Goal: Transaction & Acquisition: Purchase product/service

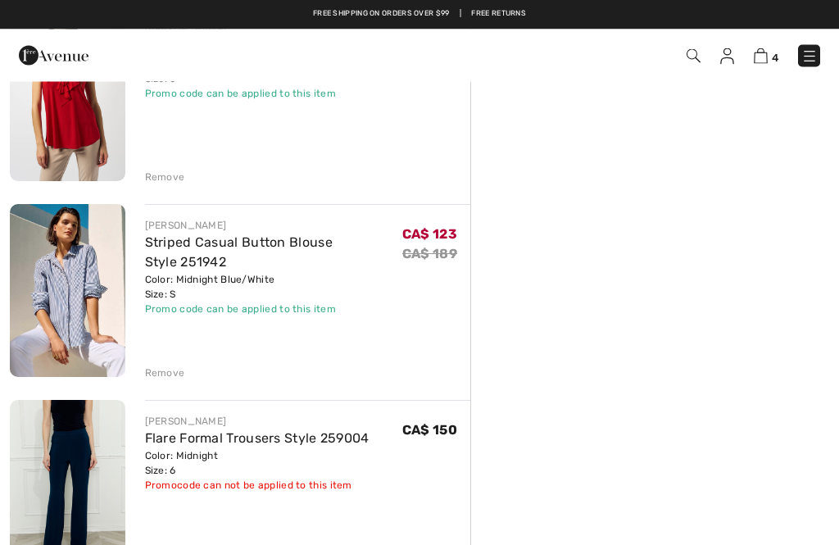
scroll to position [402, 0]
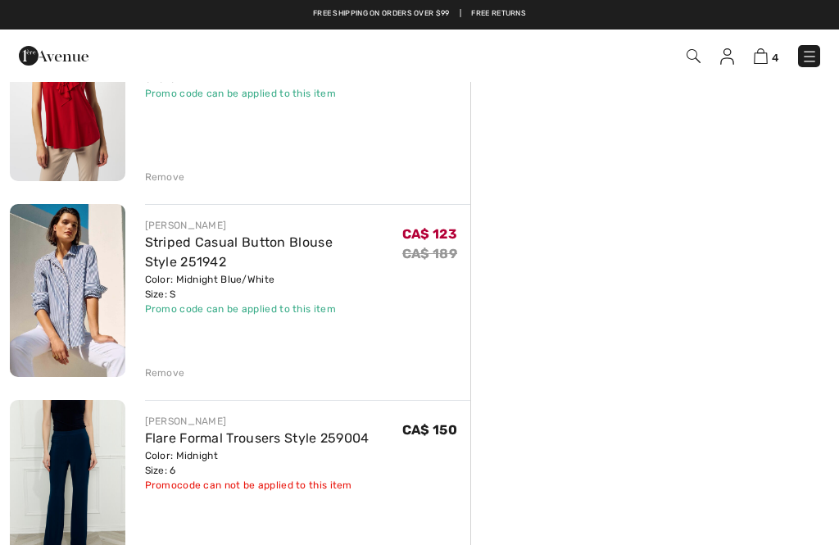
click at [51, 321] on img at bounding box center [68, 290] width 116 height 173
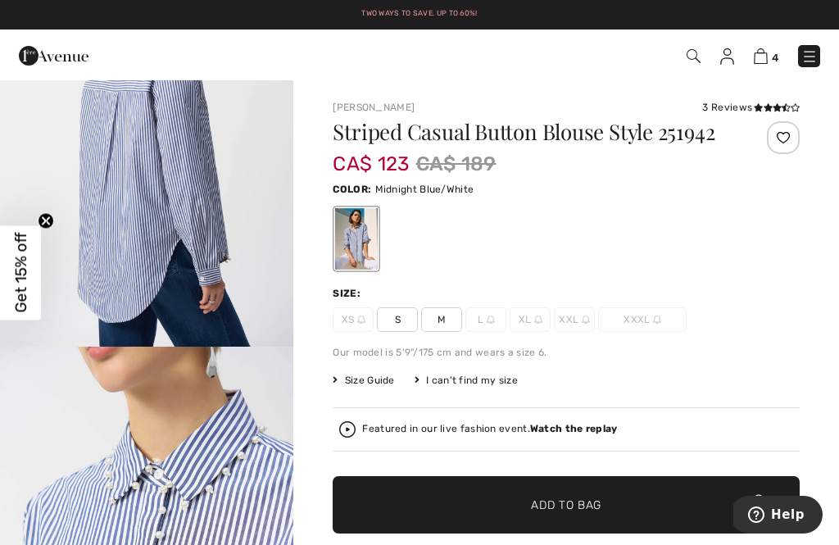
scroll to position [1477, 0]
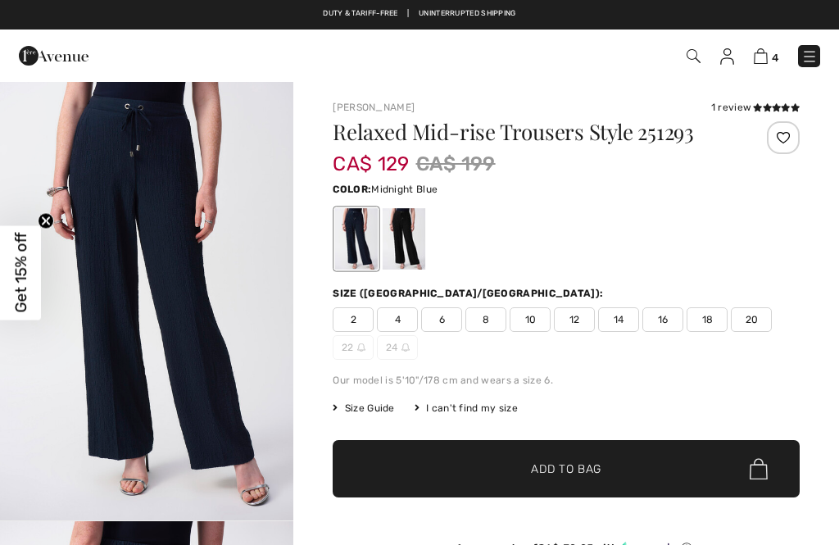
click at [807, 61] on img at bounding box center [810, 56] width 16 height 16
checkbox input "true"
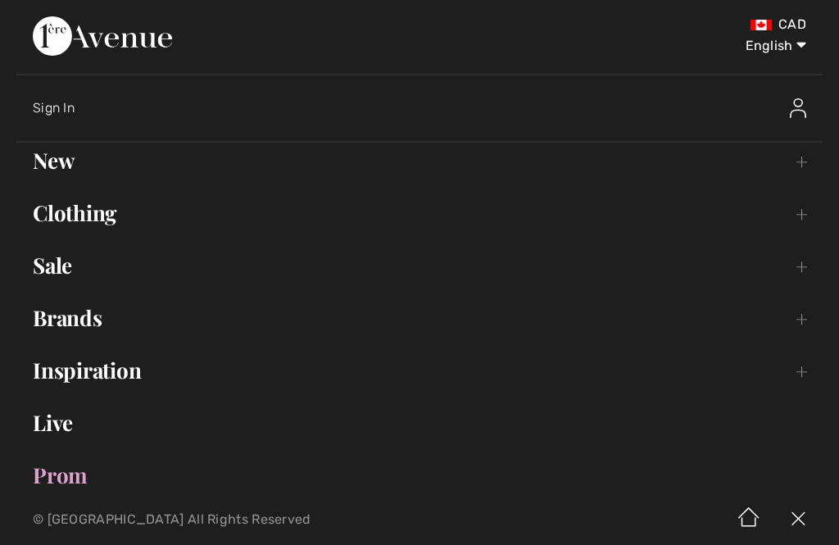
click at [51, 228] on link "Clothing Toggle submenu" at bounding box center [419, 213] width 807 height 36
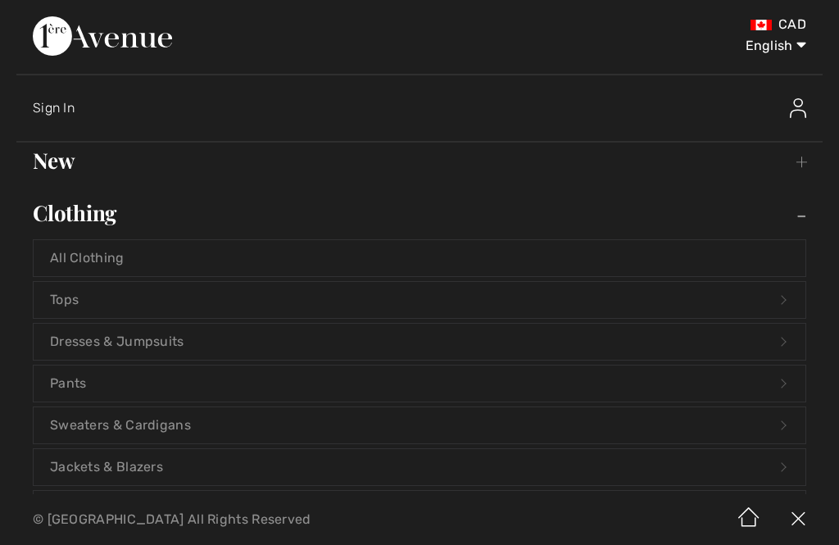
click at [54, 304] on link "Tops Open submenu" at bounding box center [420, 300] width 772 height 36
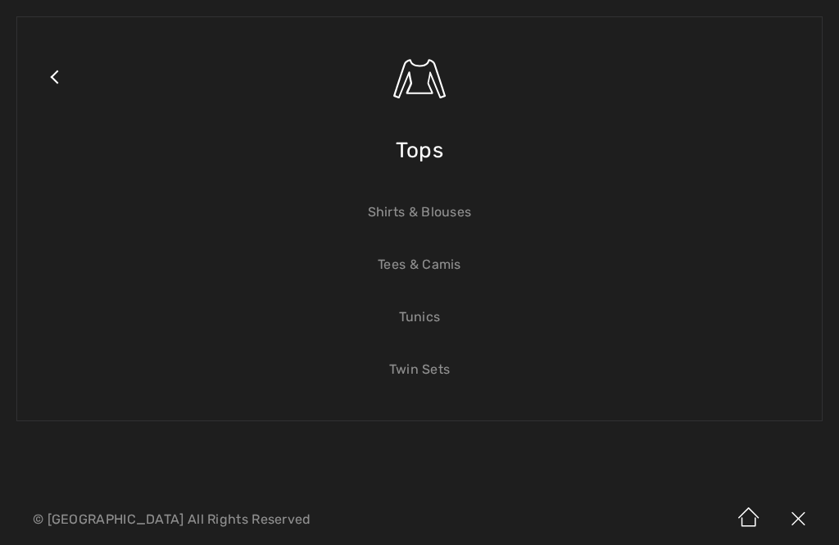
click at [384, 221] on link "Shirts & Blouses" at bounding box center [420, 212] width 772 height 36
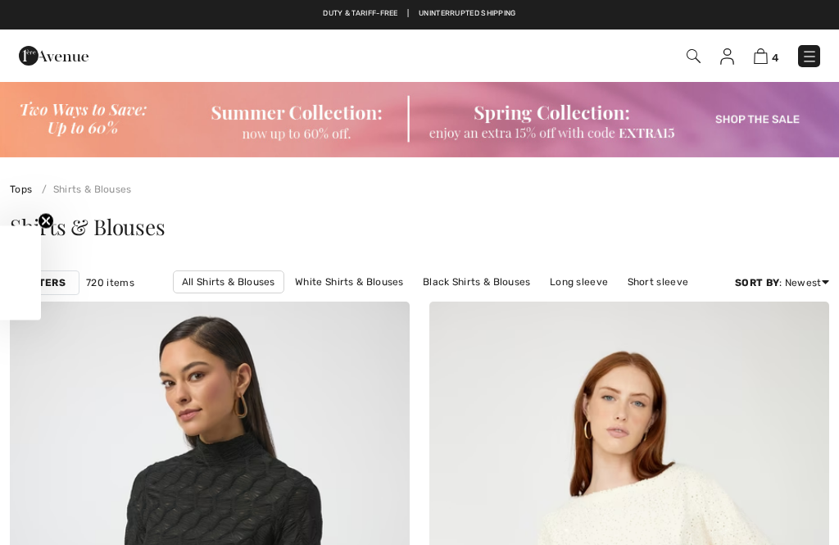
scroll to position [44, 0]
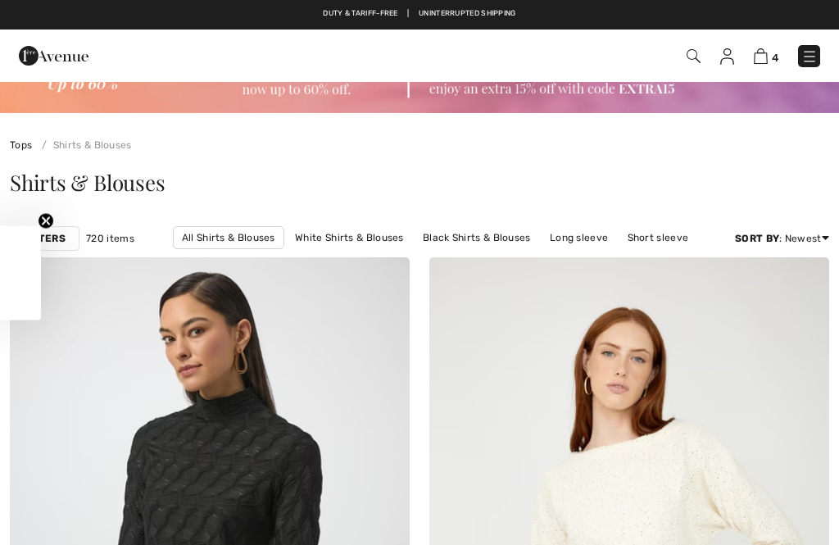
checkbox input "true"
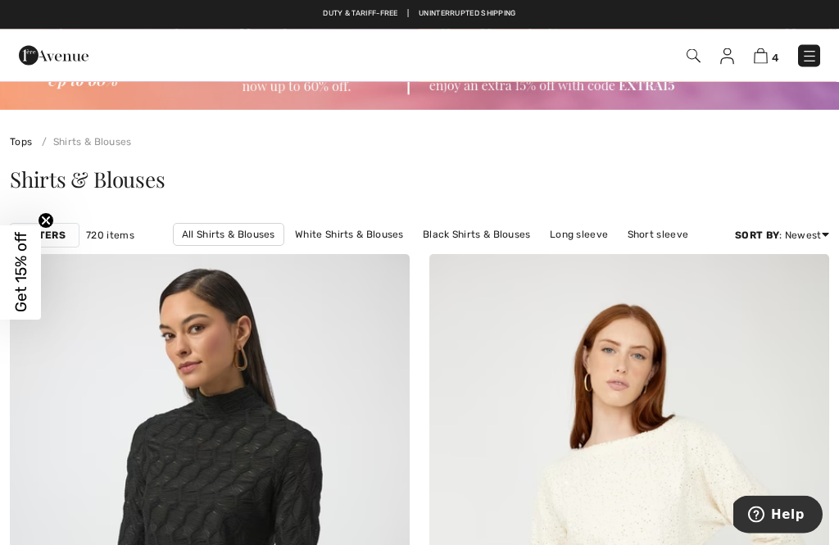
scroll to position [0, 0]
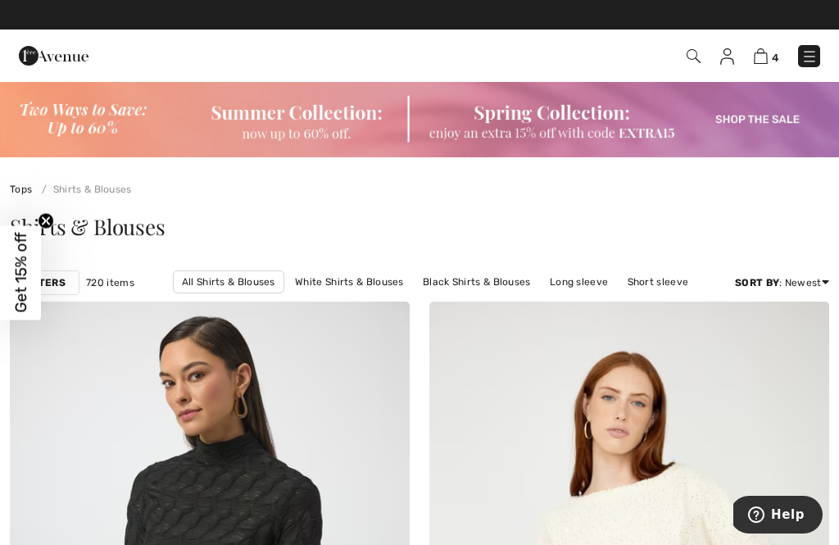
click at [50, 291] on div "Filters" at bounding box center [45, 283] width 70 height 25
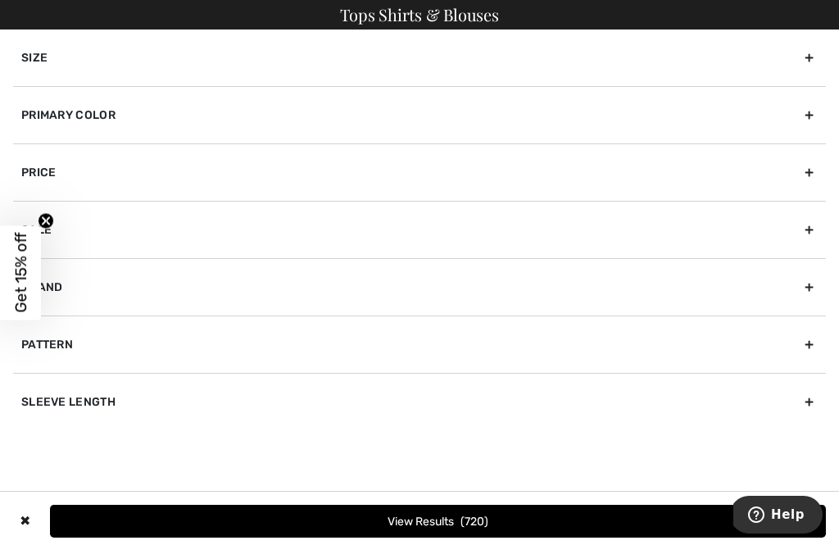
click at [27, 66] on div "Size" at bounding box center [419, 58] width 813 height 57
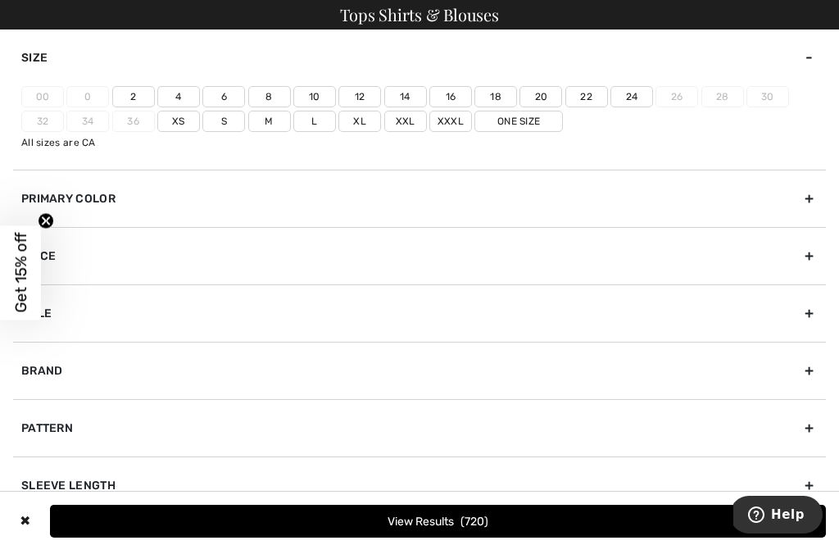
click at [214, 99] on label "6" at bounding box center [223, 96] width 43 height 21
click at [0, 0] on input"] "6" at bounding box center [0, 0] width 0 height 0
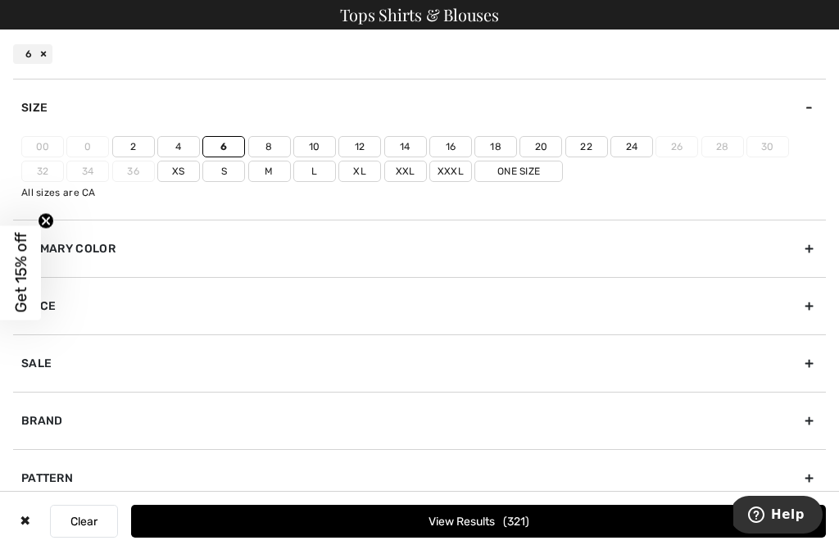
click at [402, 529] on button "View Results 321" at bounding box center [478, 521] width 695 height 33
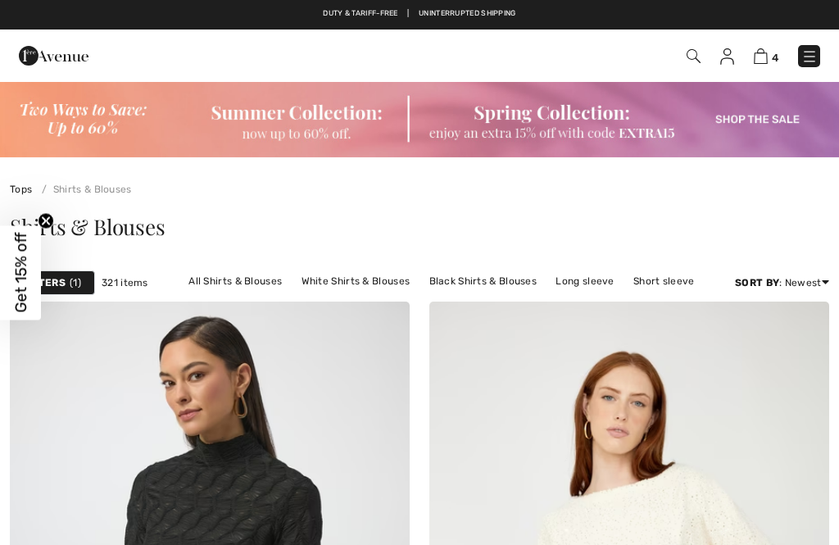
checkbox input "true"
click at [49, 280] on strong "Filters" at bounding box center [45, 282] width 42 height 15
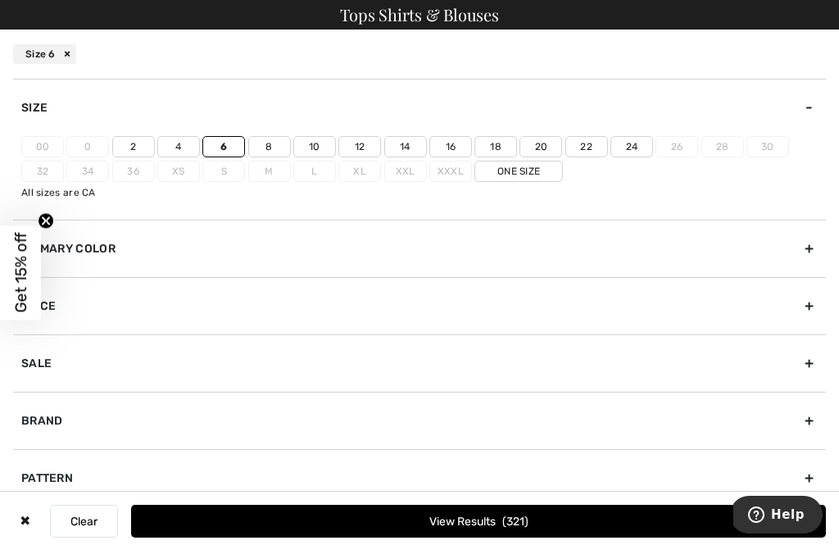
click at [67, 260] on div "Primary Color" at bounding box center [419, 248] width 813 height 57
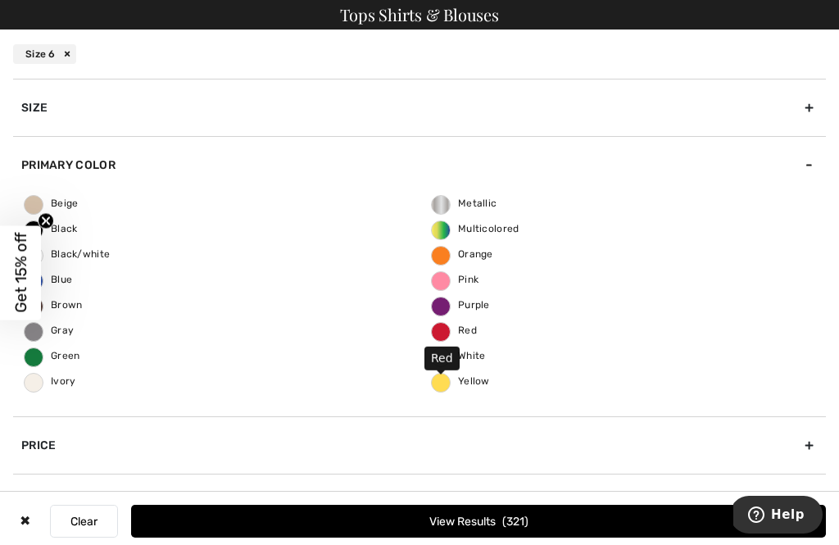
click at [434, 336] on label "Red" at bounding box center [441, 332] width 20 height 20
click at [0, 0] on input "Red" at bounding box center [0, 0] width 0 height 0
click at [31, 388] on label "Ivory" at bounding box center [34, 383] width 20 height 20
click at [0, 0] on input "Ivory" at bounding box center [0, 0] width 0 height 0
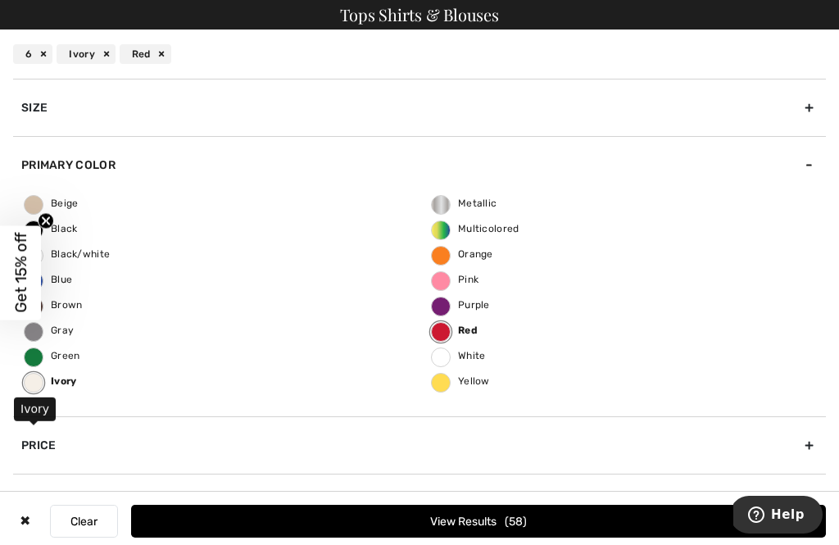
click at [25, 207] on span "Beige" at bounding box center [52, 203] width 54 height 11
click at [0, 0] on input "Beige" at bounding box center [0, 0] width 0 height 0
click at [39, 290] on span "Get 15% off" at bounding box center [20, 272] width 41 height 94
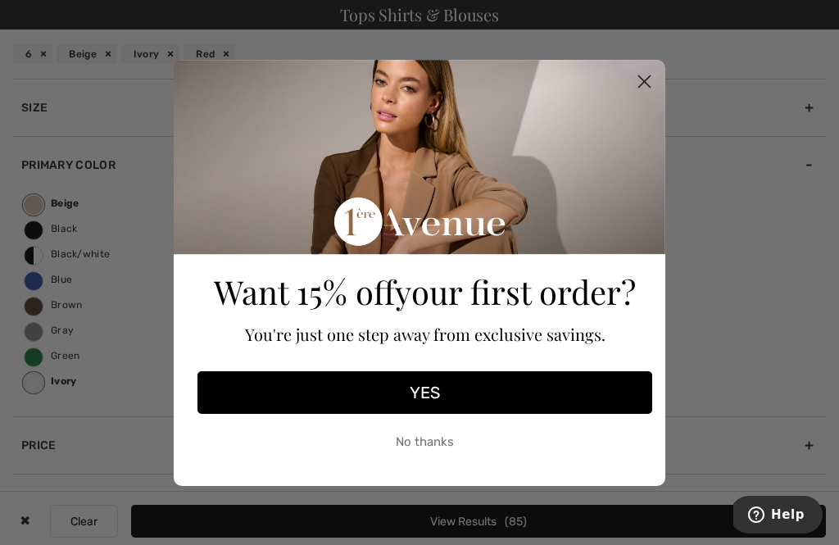
click at [639, 86] on circle "Close dialog" at bounding box center [644, 80] width 27 height 27
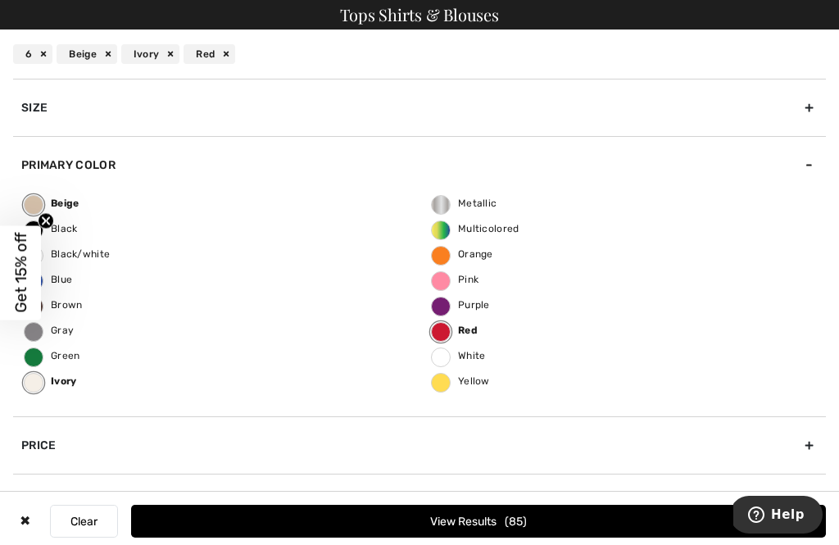
click at [45, 229] on icon "Close teaser" at bounding box center [46, 220] width 16 height 16
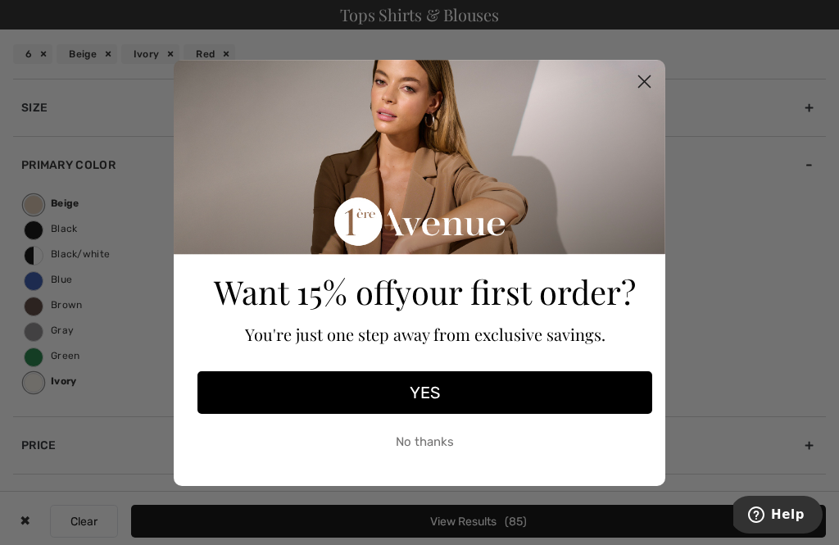
click at [643, 89] on circle "Close dialog" at bounding box center [644, 80] width 27 height 27
click at [642, 86] on circle "Close dialog" at bounding box center [644, 80] width 27 height 27
click at [648, 91] on circle "Close dialog" at bounding box center [644, 80] width 27 height 27
click at [645, 84] on circle "Close dialog" at bounding box center [644, 80] width 27 height 27
click at [642, 89] on circle "Close dialog" at bounding box center [644, 80] width 27 height 27
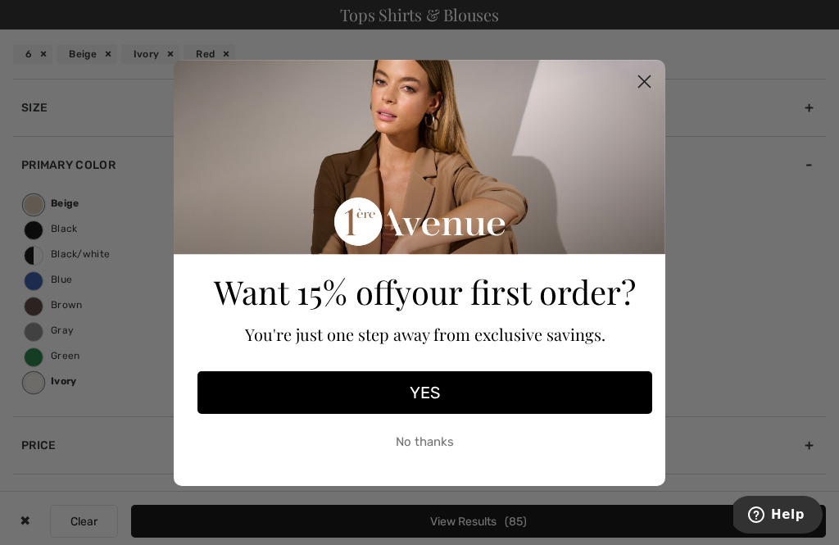
click at [639, 87] on icon "Close dialog" at bounding box center [644, 80] width 11 height 11
click at [647, 89] on circle "Close dialog" at bounding box center [644, 80] width 27 height 27
click at [655, 94] on icon "Close dialog" at bounding box center [644, 81] width 29 height 29
click at [658, 82] on circle "Close dialog" at bounding box center [644, 80] width 27 height 27
click at [649, 89] on circle "Close dialog" at bounding box center [644, 80] width 27 height 27
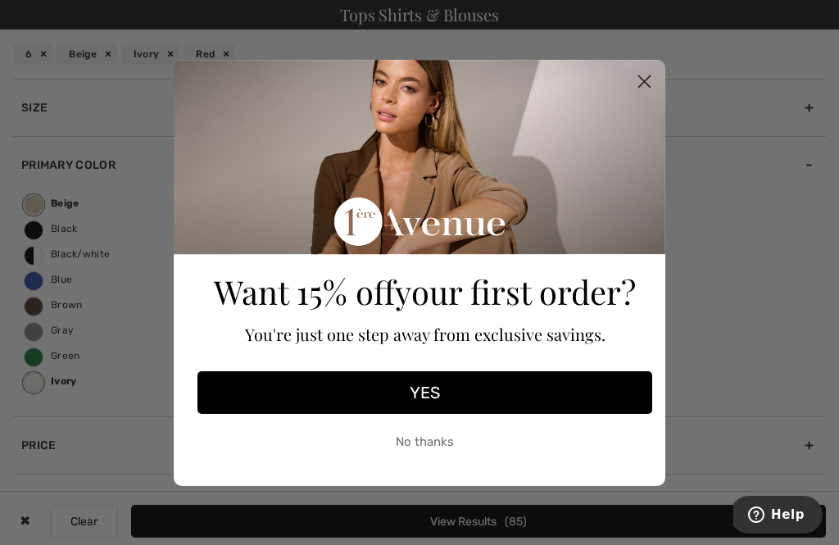
click at [633, 95] on icon "Close dialog" at bounding box center [644, 81] width 29 height 29
click at [29, 288] on div "Close dialog Want 15% off your first order? You're just one step away from excl…" at bounding box center [419, 272] width 839 height 545
click at [404, 443] on button "No thanks" at bounding box center [425, 442] width 455 height 41
click at [415, 434] on button "No thanks" at bounding box center [425, 442] width 455 height 41
click at [646, 89] on circle "Close dialog" at bounding box center [644, 80] width 27 height 27
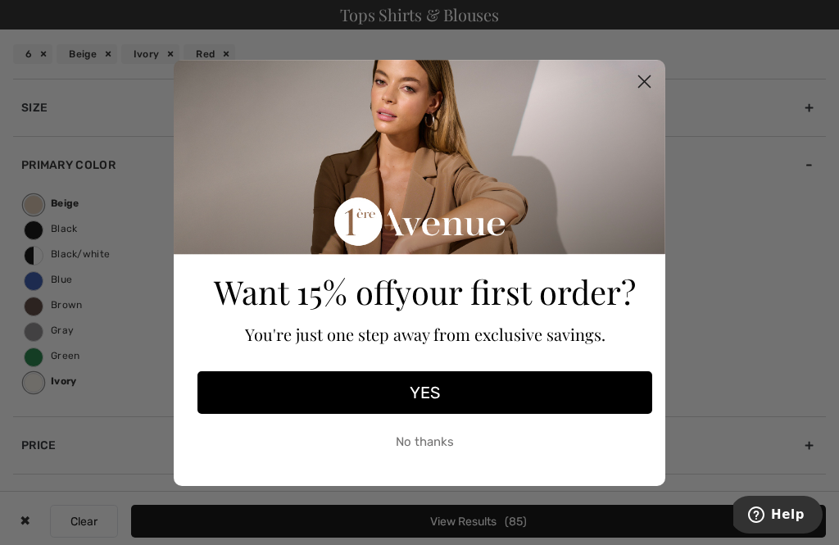
click at [641, 85] on icon "Close dialog" at bounding box center [644, 80] width 11 height 11
click at [679, 386] on div "Close dialog Want 15% off your first order? You're just one step away from excl…" at bounding box center [419, 273] width 525 height 508
click at [657, 83] on circle "Close dialog" at bounding box center [644, 80] width 27 height 27
click at [640, 94] on circle "Close dialog" at bounding box center [644, 80] width 27 height 27
click at [658, 90] on icon "Close dialog" at bounding box center [644, 81] width 29 height 29
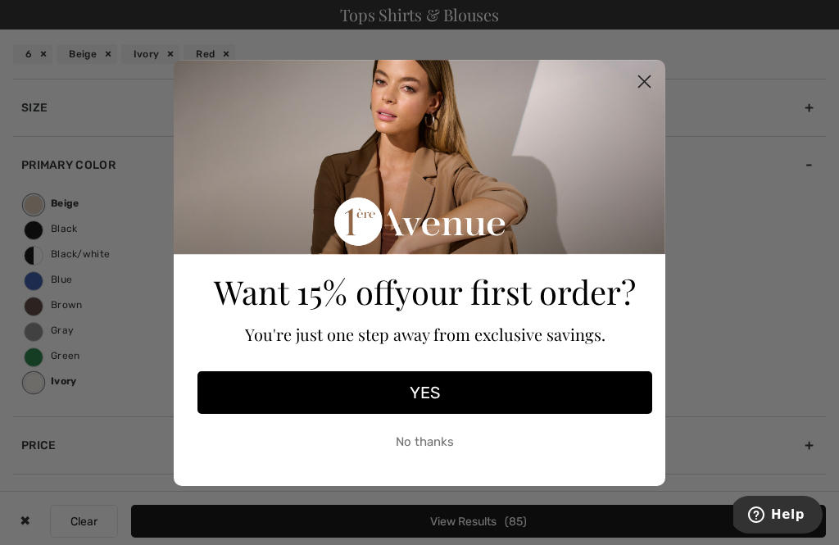
click at [32, 293] on div "Close dialog Want 15% off your first order? You're just one step away from excl…" at bounding box center [419, 272] width 839 height 545
click at [29, 287] on div "Close dialog Want 15% off your first order? You're just one step away from excl…" at bounding box center [419, 272] width 839 height 545
click at [657, 76] on circle "Close dialog" at bounding box center [644, 80] width 27 height 27
click at [110, 367] on div "Close dialog Want 15% off your first order? You're just one step away from excl…" at bounding box center [419, 272] width 839 height 545
click at [648, 91] on circle "Close dialog" at bounding box center [644, 80] width 27 height 27
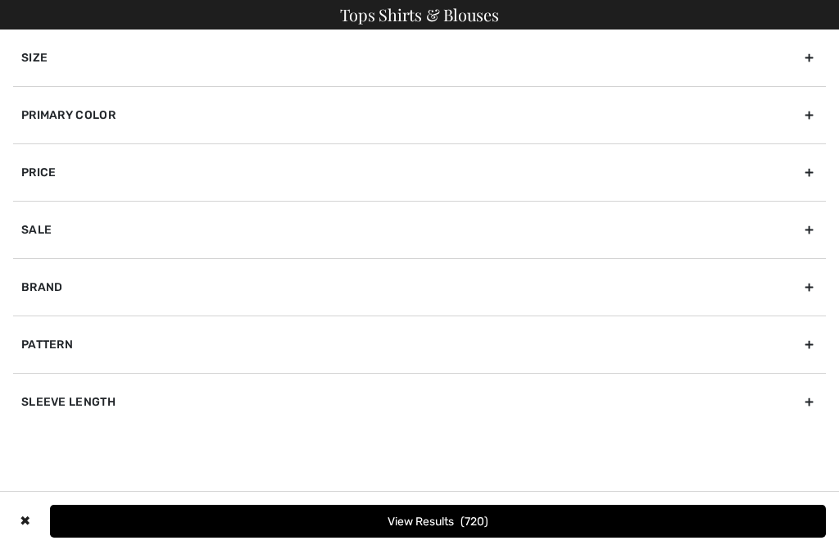
checkbox input "true"
click at [22, 62] on div "Size" at bounding box center [419, 58] width 813 height 57
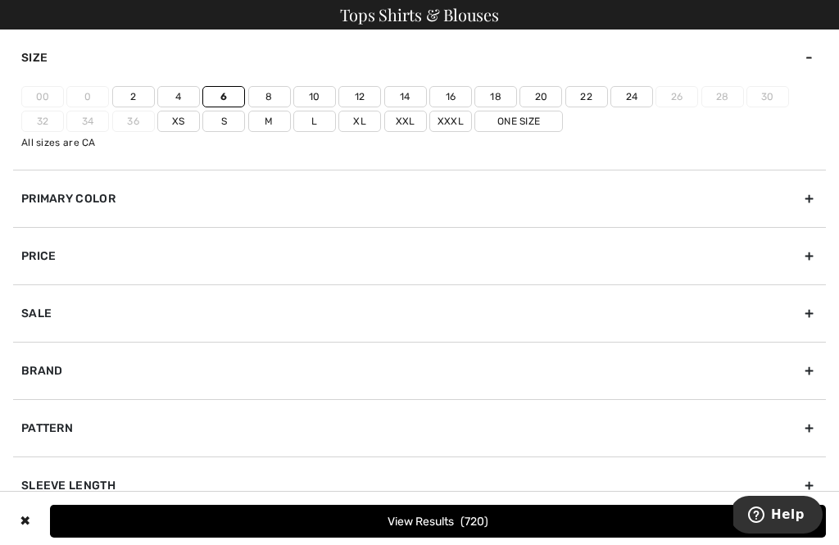
click at [215, 103] on label "6" at bounding box center [223, 96] width 43 height 21
click at [0, 0] on input"] "6" at bounding box center [0, 0] width 0 height 0
click at [39, 207] on div "Primary Color" at bounding box center [419, 198] width 813 height 57
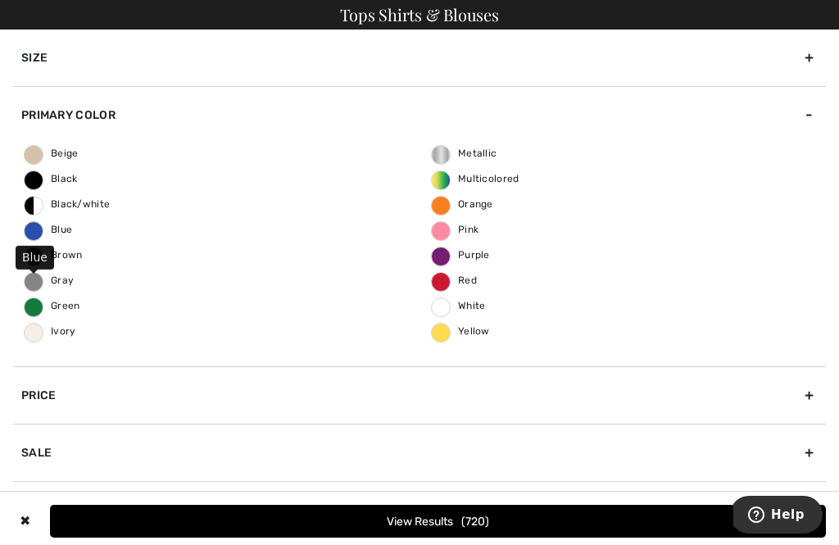
click at [31, 239] on label "Blue" at bounding box center [34, 231] width 20 height 20
click at [0, 0] on input "Blue" at bounding box center [0, 0] width 0 height 0
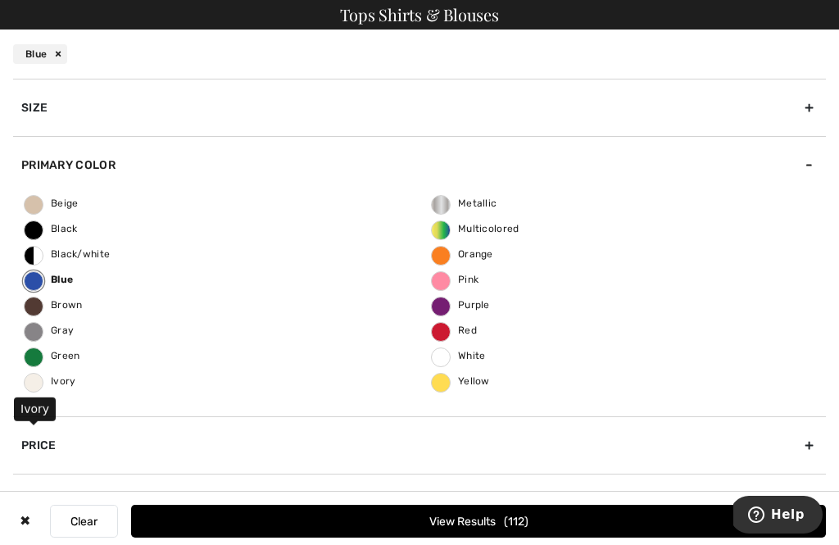
click at [31, 388] on label "Ivory" at bounding box center [34, 383] width 20 height 20
click at [0, 0] on input "Ivory" at bounding box center [0, 0] width 0 height 0
click at [435, 330] on span "Red" at bounding box center [454, 330] width 45 height 11
click at [0, 0] on input "Red" at bounding box center [0, 0] width 0 height 0
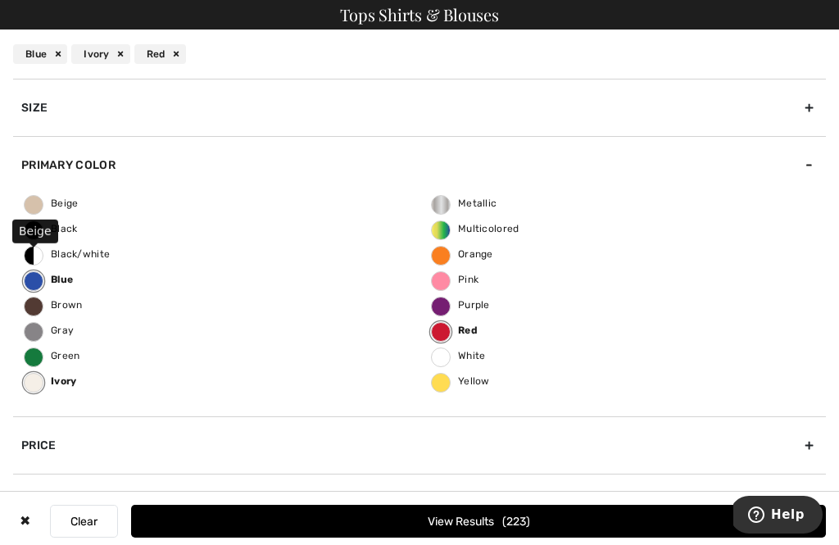
click at [28, 212] on label "Beige" at bounding box center [34, 205] width 20 height 20
click at [0, 0] on input "Beige" at bounding box center [0, 0] width 0 height 0
click at [390, 535] on button "View Results 264" at bounding box center [478, 521] width 695 height 33
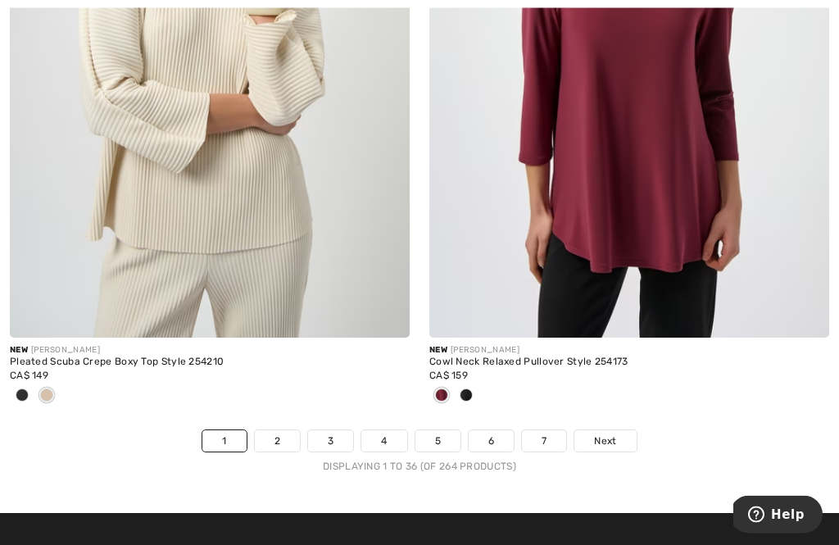
scroll to position [12445, 0]
click at [266, 435] on link "2" at bounding box center [277, 440] width 45 height 21
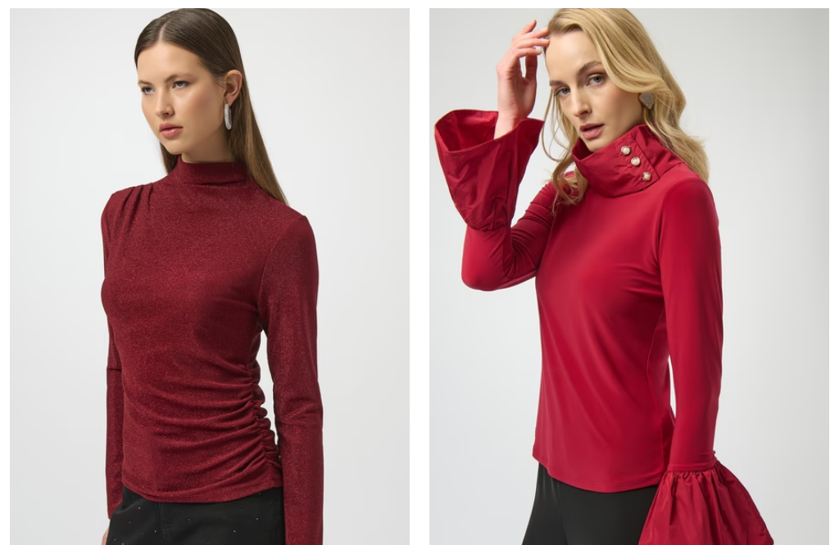
checkbox input "true"
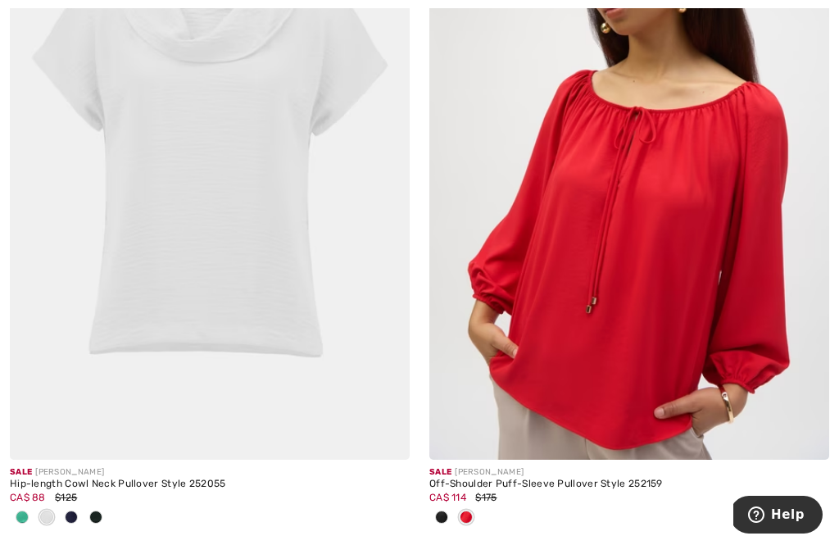
scroll to position [12390, 0]
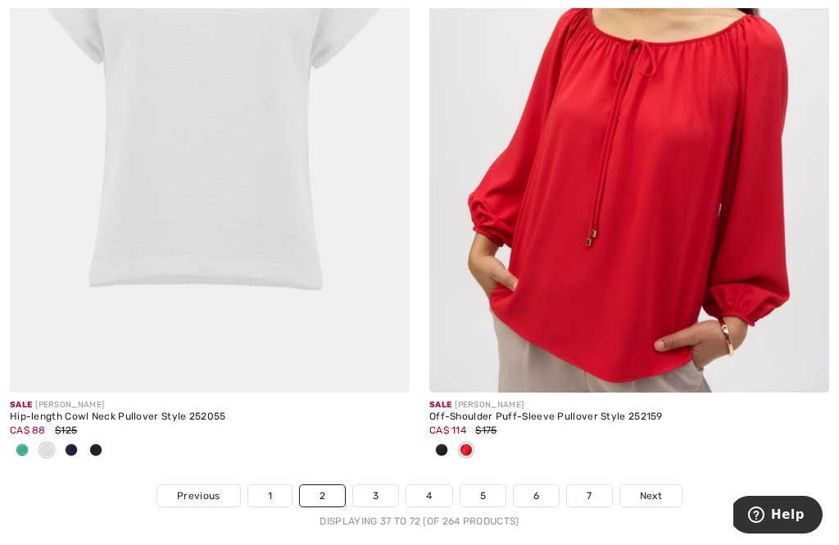
click at [589, 243] on img at bounding box center [630, 93] width 400 height 600
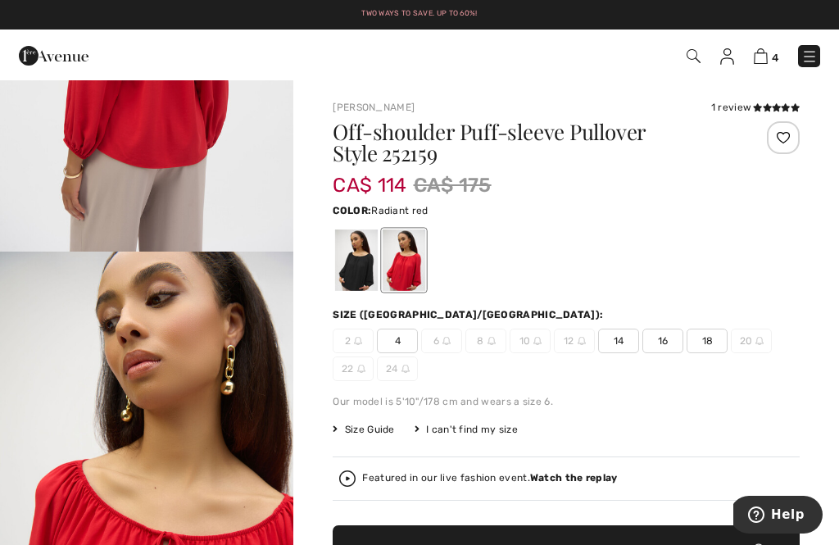
scroll to position [1678, 0]
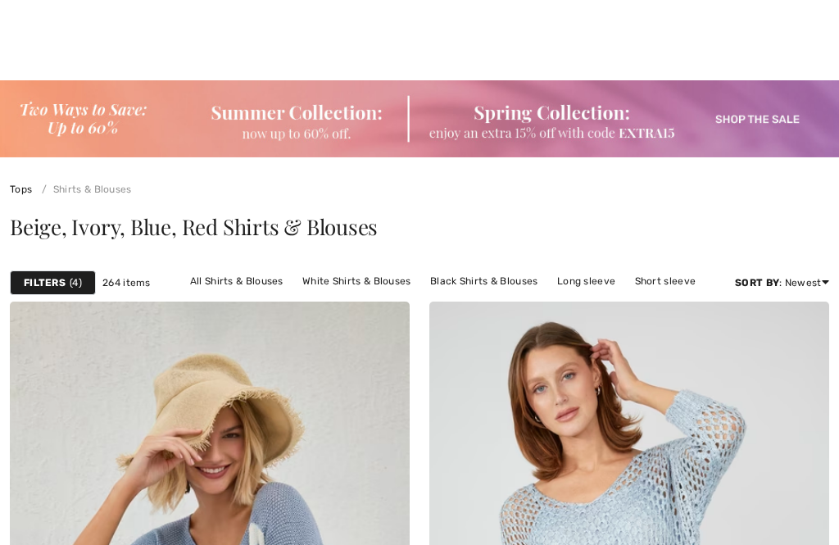
scroll to position [608, 0]
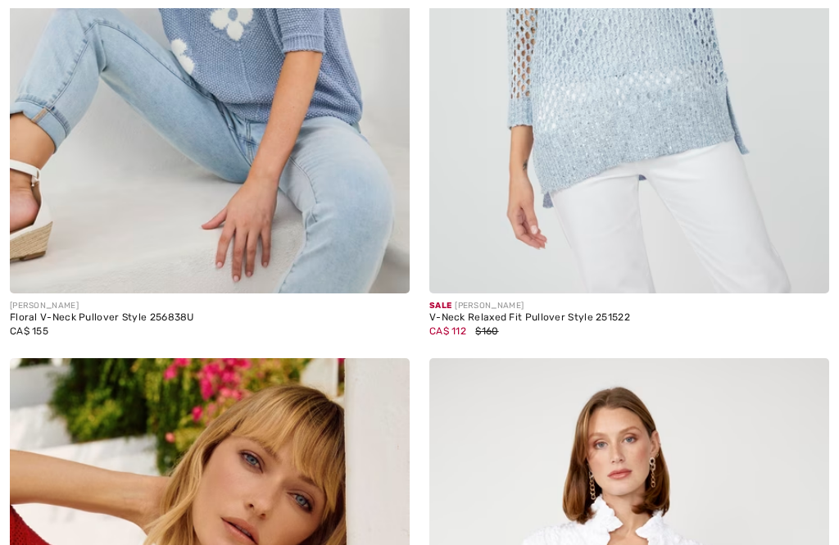
checkbox input "true"
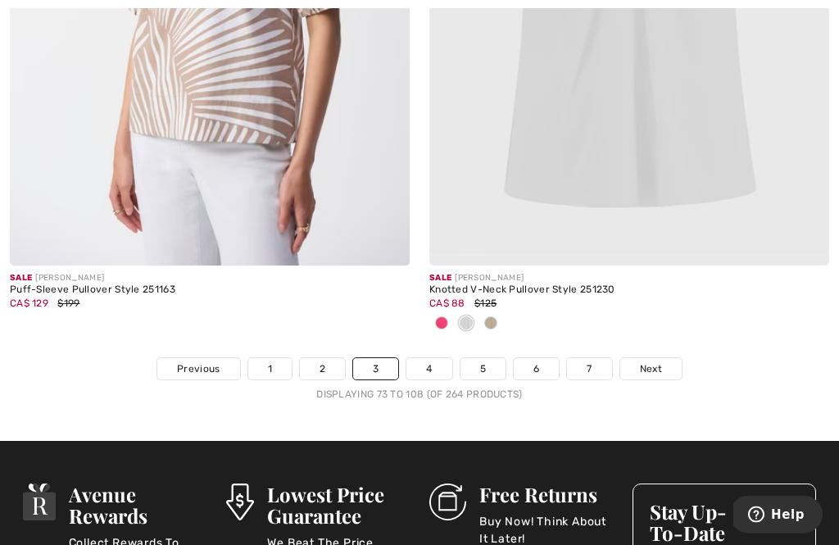
scroll to position [12544, 0]
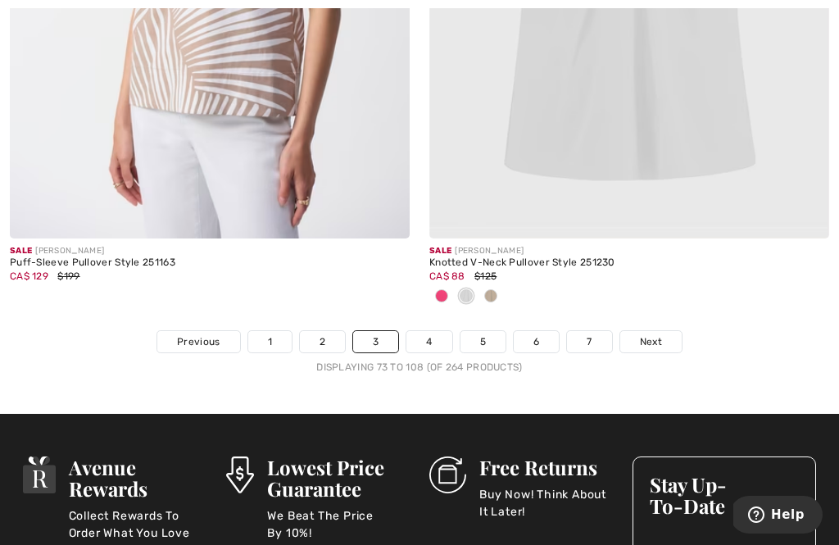
click at [420, 339] on link "4" at bounding box center [429, 341] width 45 height 21
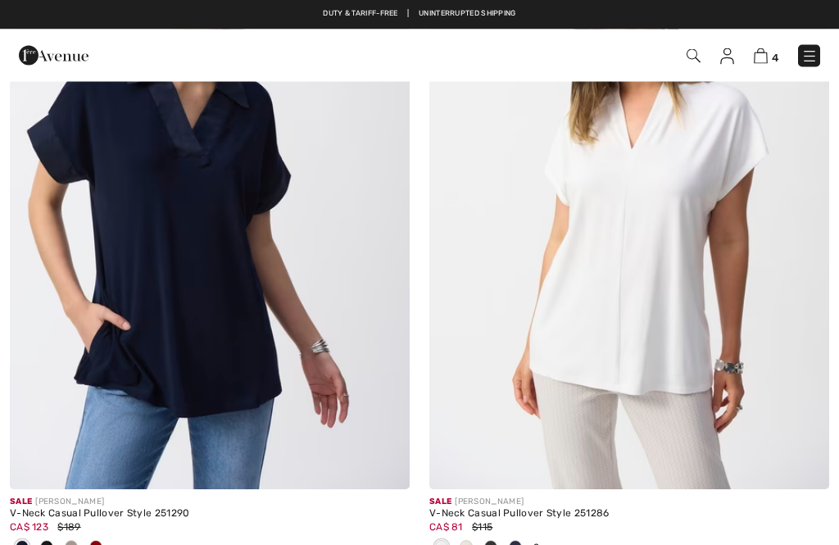
checkbox input "true"
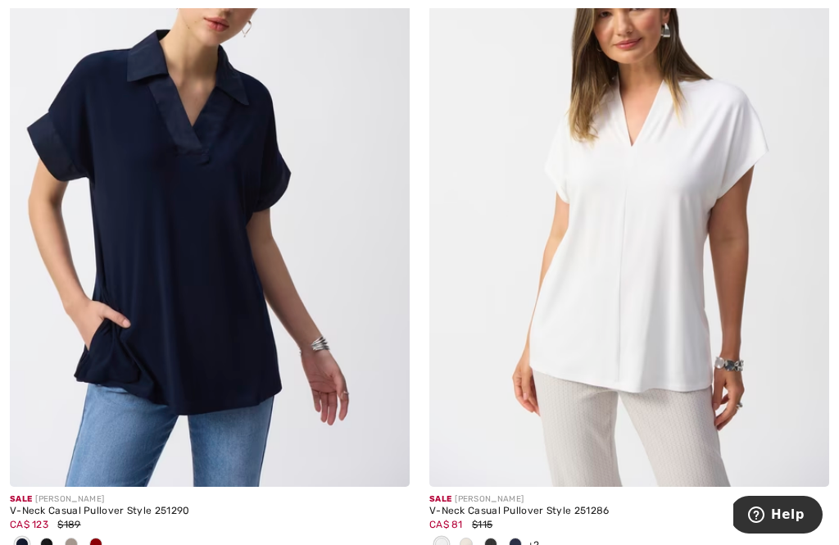
click at [66, 544] on div at bounding box center [71, 545] width 25 height 27
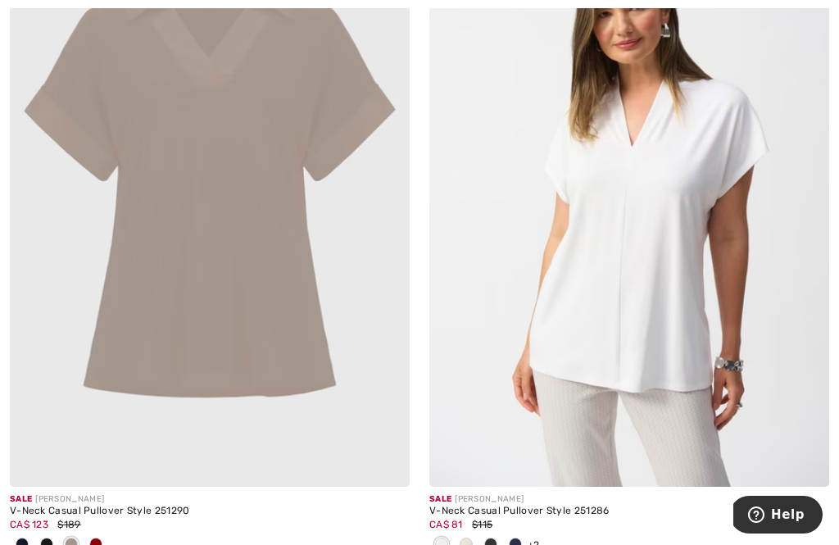
click at [95, 544] on span at bounding box center [95, 544] width 13 height 13
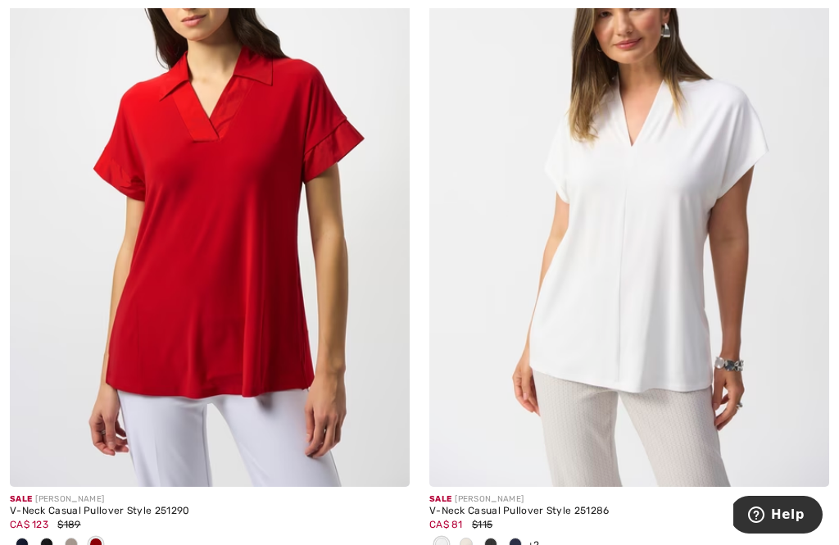
click at [460, 542] on span at bounding box center [466, 544] width 13 height 13
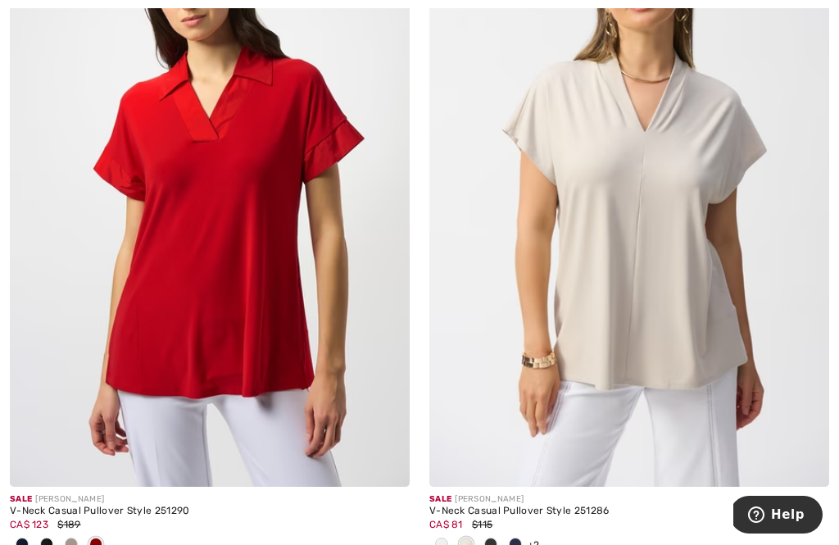
click at [492, 544] on span at bounding box center [490, 544] width 13 height 13
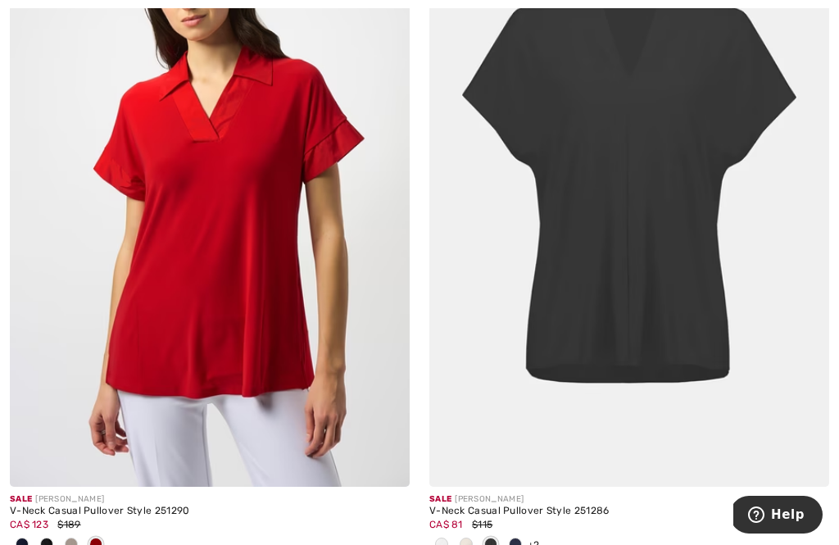
click at [516, 544] on span at bounding box center [515, 544] width 13 height 13
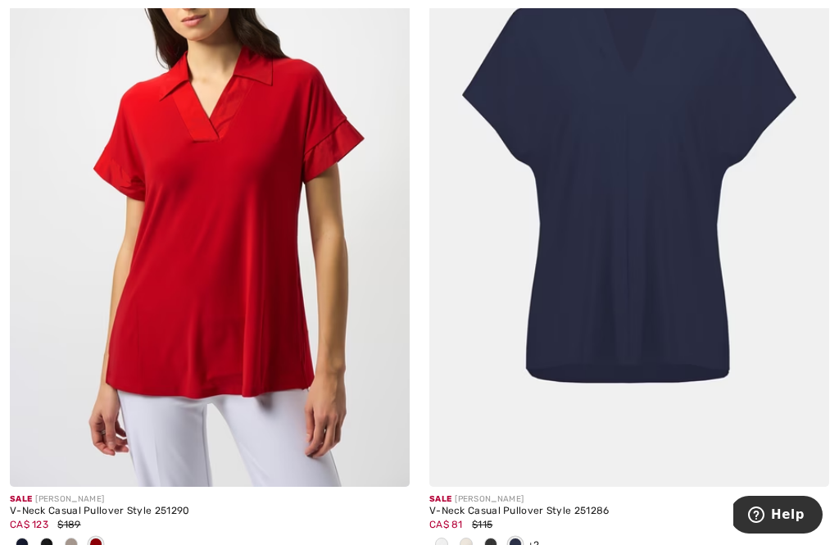
click at [534, 540] on span "+2" at bounding box center [534, 544] width 12 height 11
click at [463, 544] on span at bounding box center [466, 544] width 13 height 13
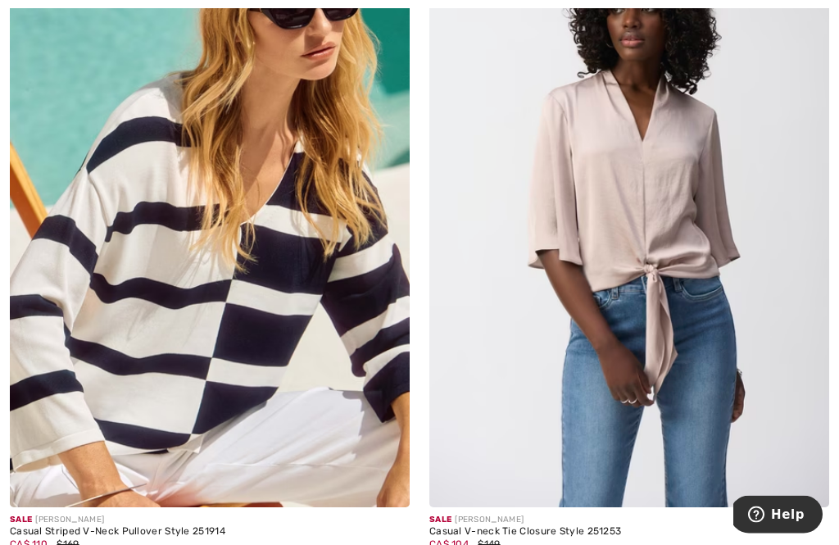
scroll to position [11693, 0]
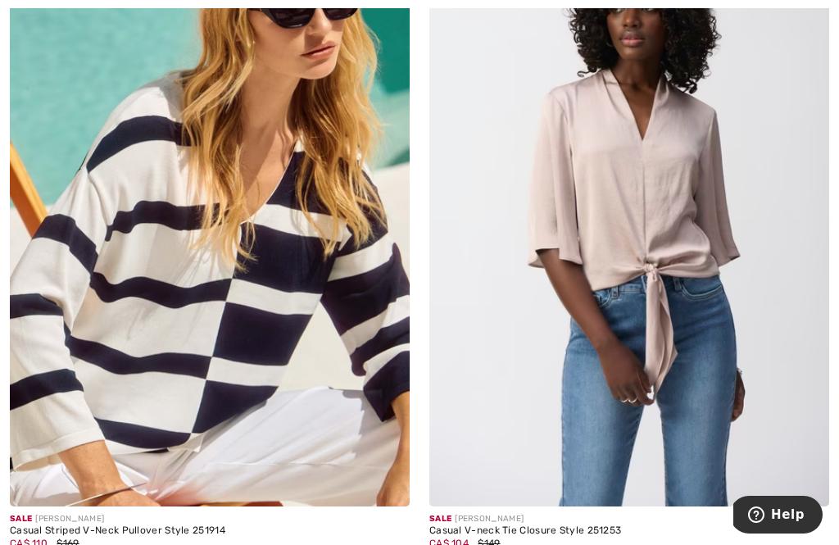
click at [666, 230] on img at bounding box center [630, 207] width 400 height 600
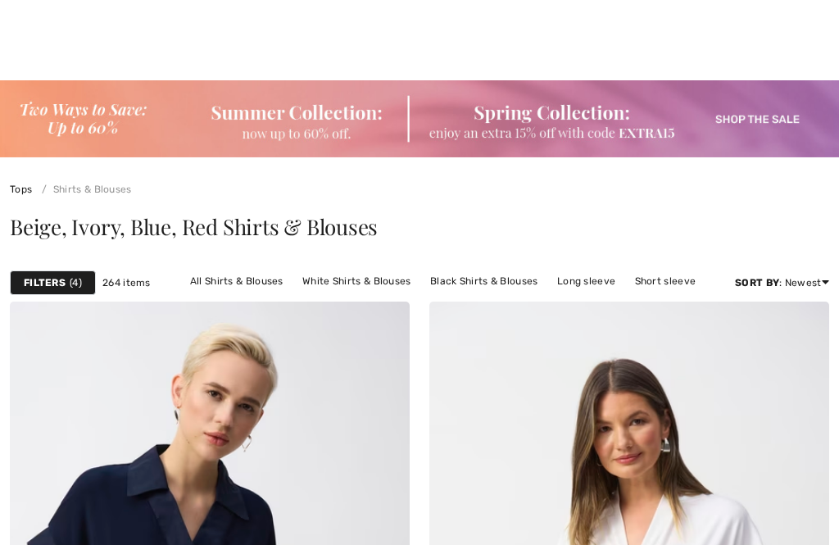
checkbox input "true"
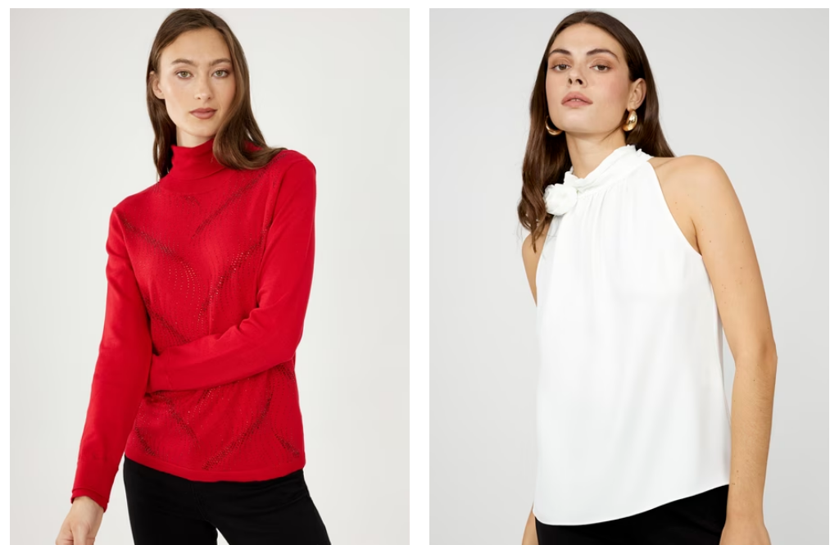
checkbox input "true"
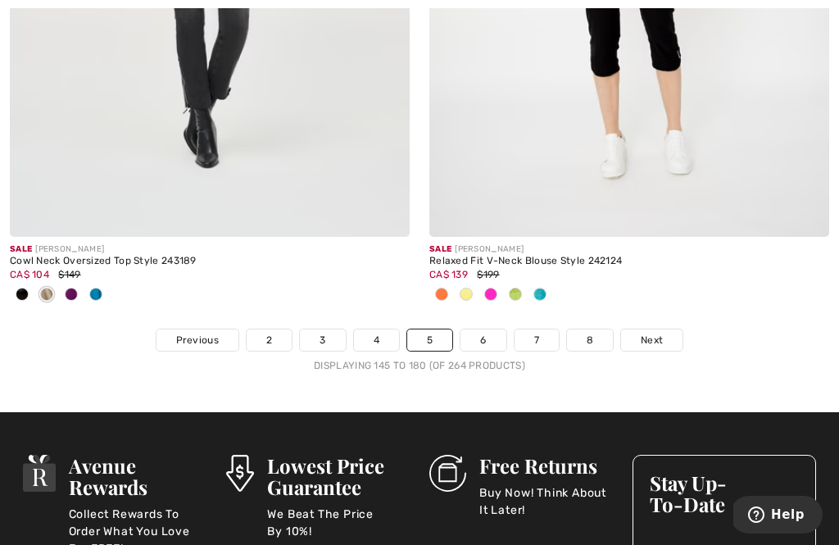
scroll to position [12615, 0]
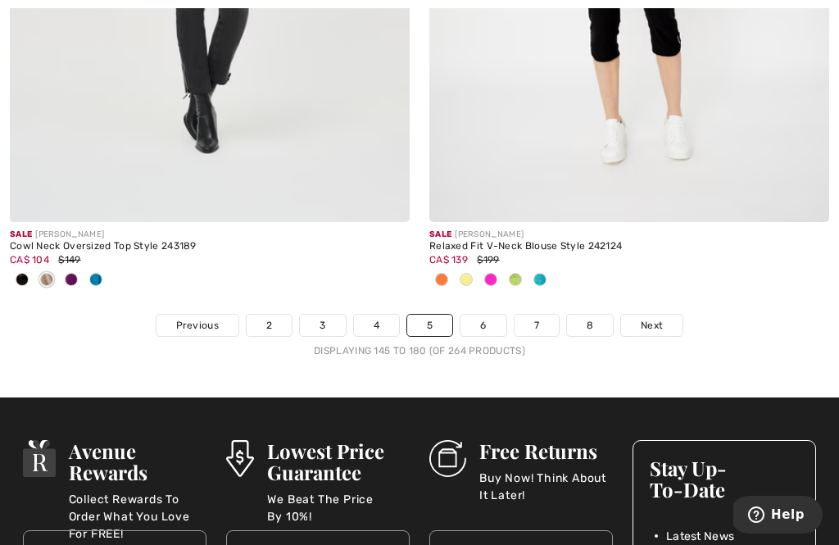
click at [473, 315] on link "6" at bounding box center [483, 325] width 45 height 21
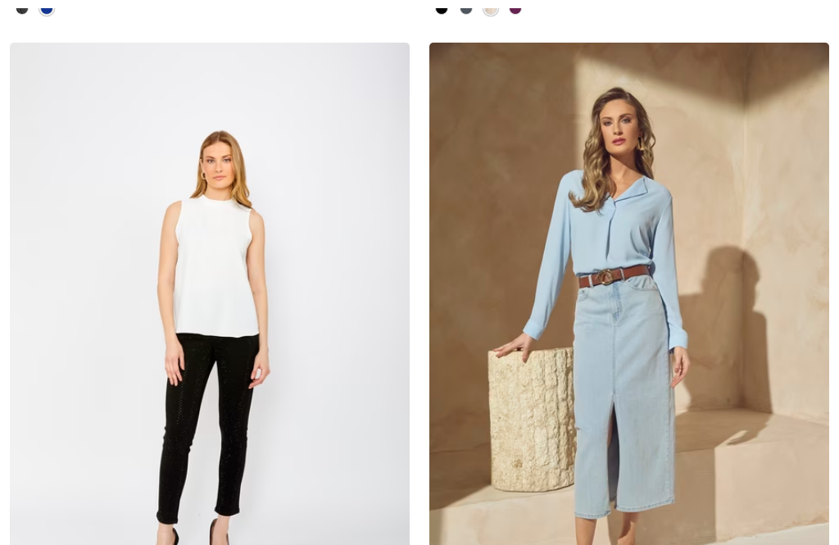
checkbox input "true"
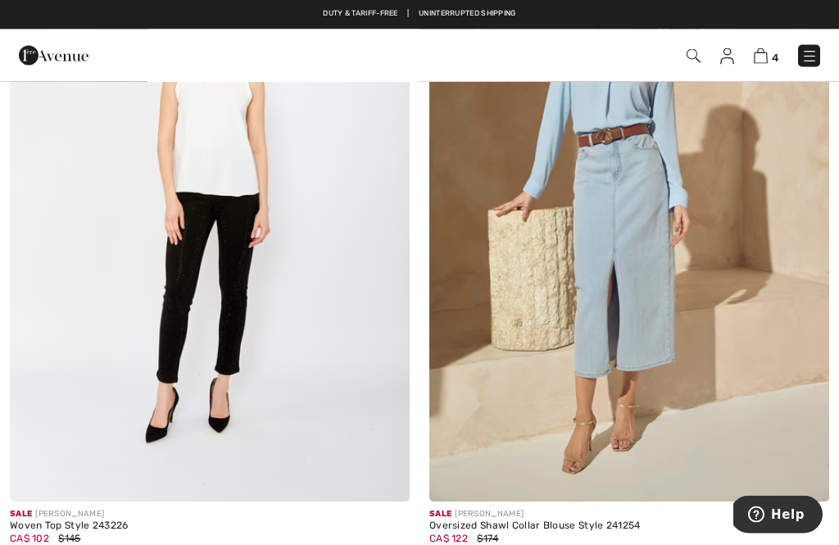
scroll to position [1001, 0]
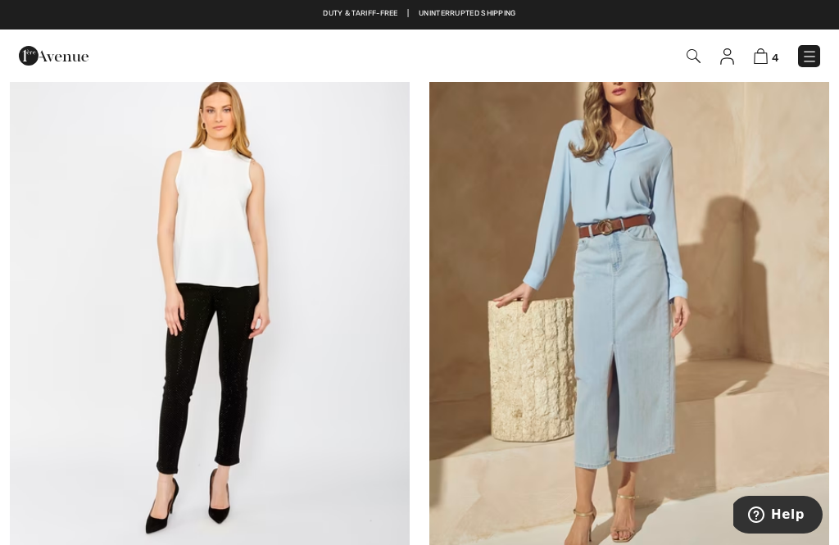
click at [585, 296] on img at bounding box center [630, 293] width 400 height 600
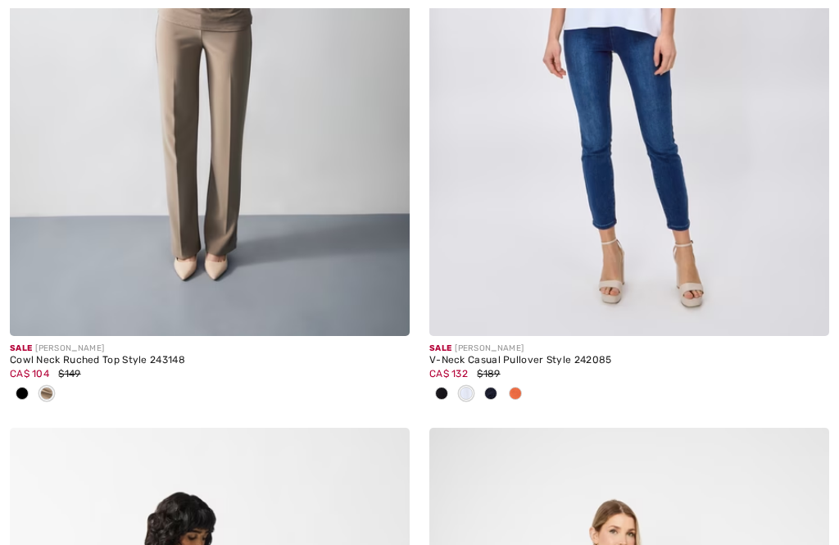
checkbox input "true"
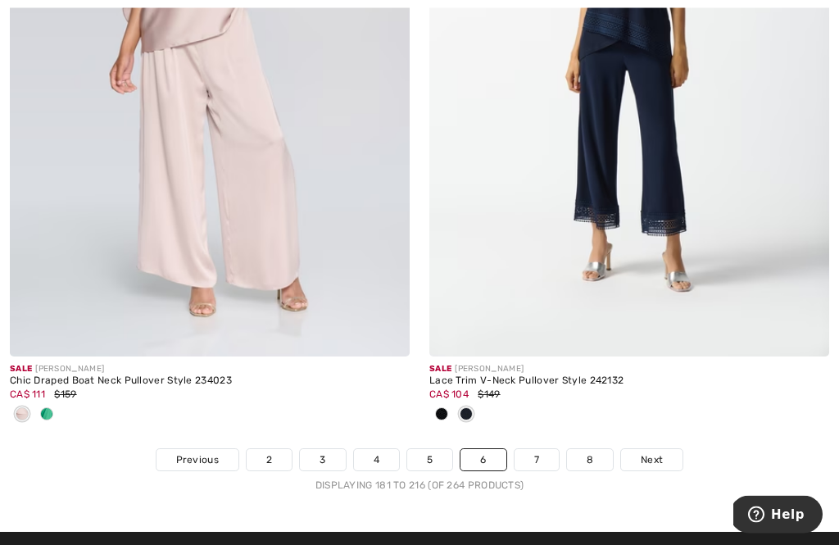
scroll to position [12534, 0]
click at [534, 457] on link "7" at bounding box center [537, 459] width 44 height 21
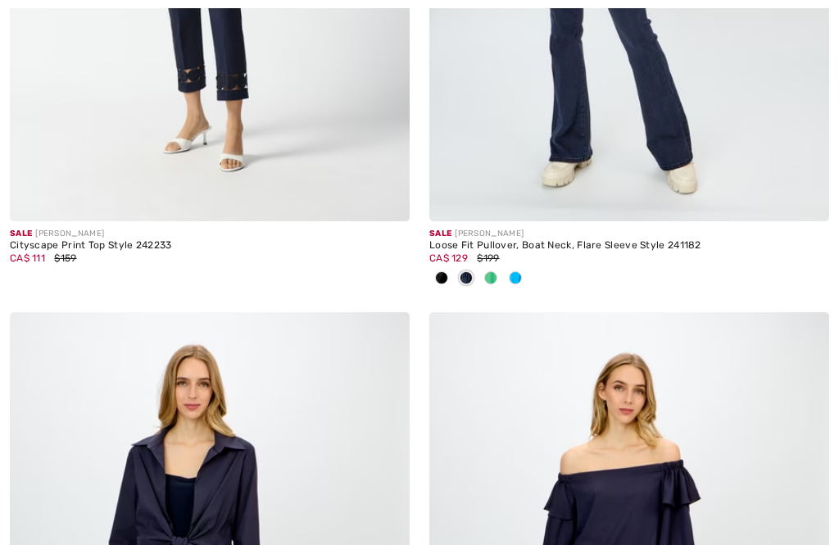
checkbox input "true"
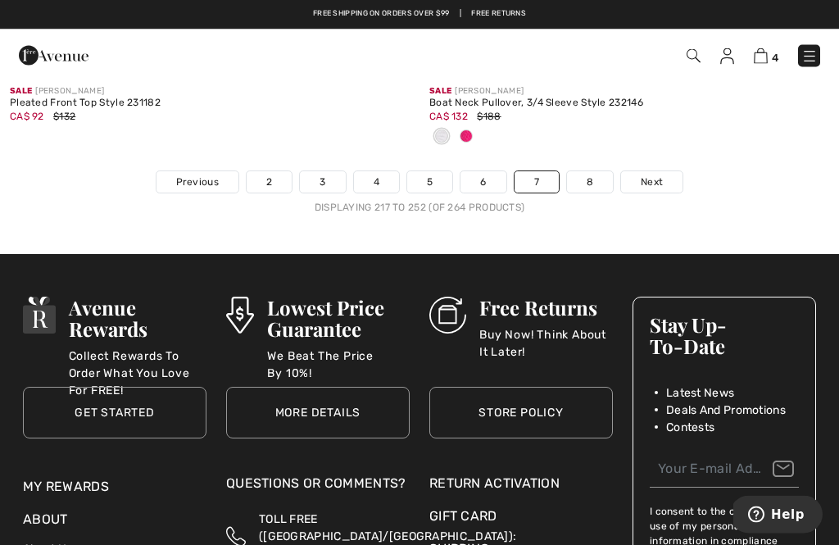
scroll to position [12751, 0]
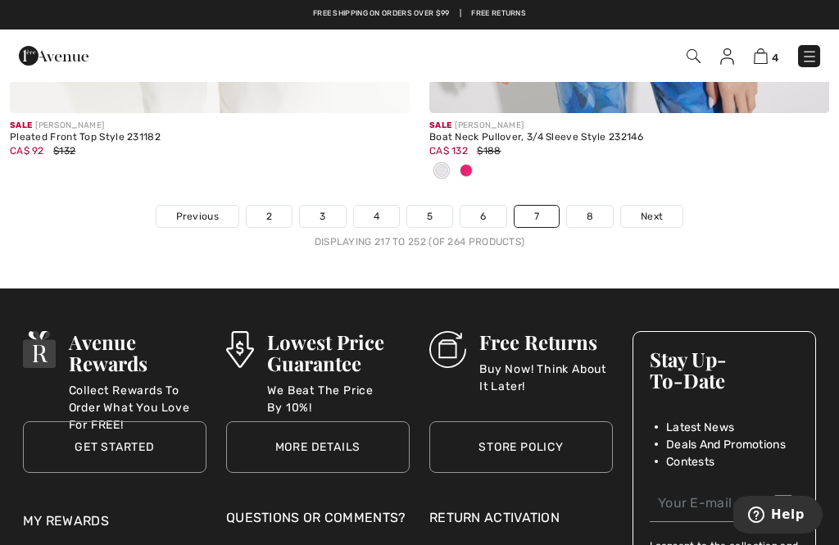
click at [477, 207] on link "6" at bounding box center [483, 216] width 45 height 21
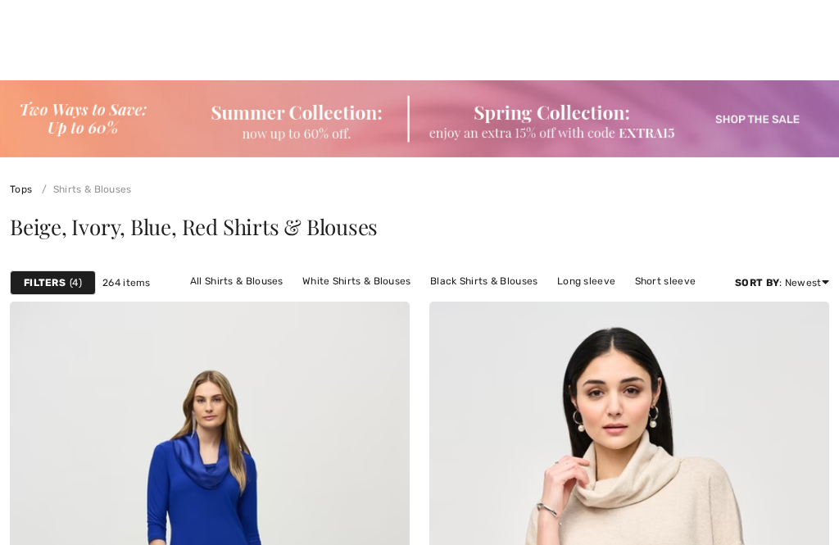
checkbox input "true"
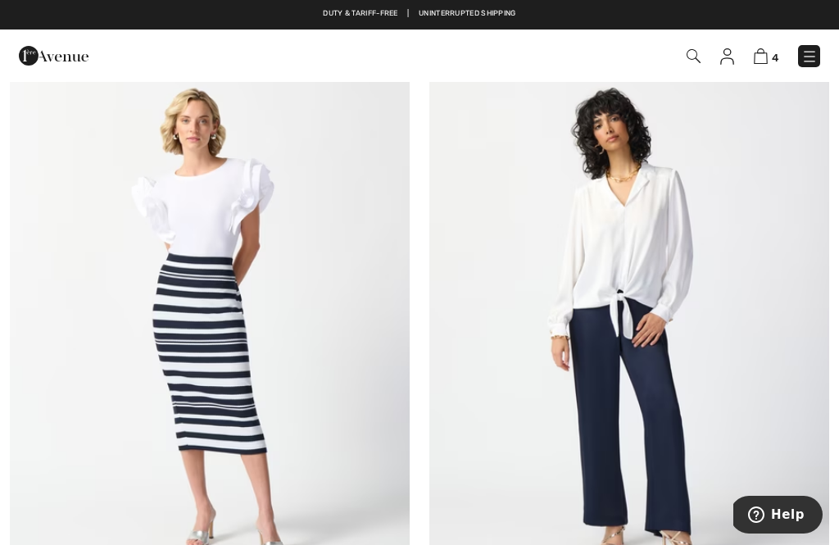
scroll to position [10219, 0]
click at [658, 257] on img at bounding box center [630, 325] width 400 height 600
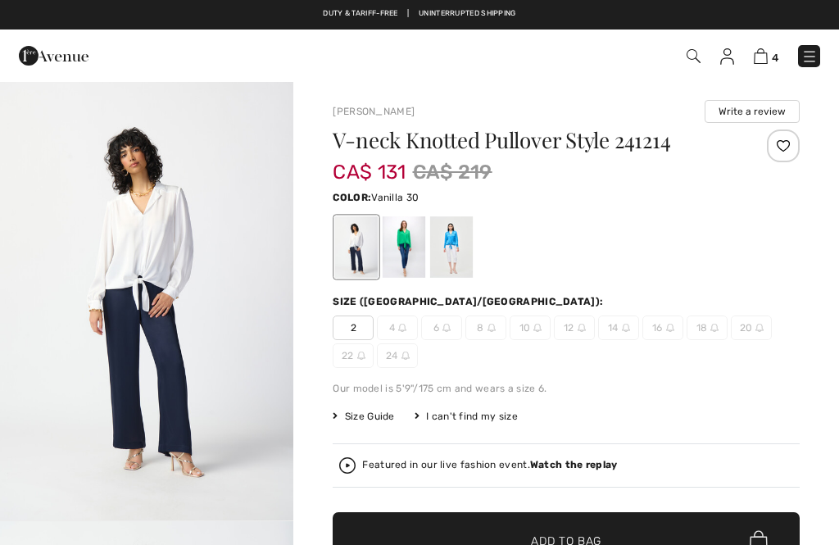
checkbox input "true"
click at [755, 54] on img at bounding box center [761, 56] width 14 height 16
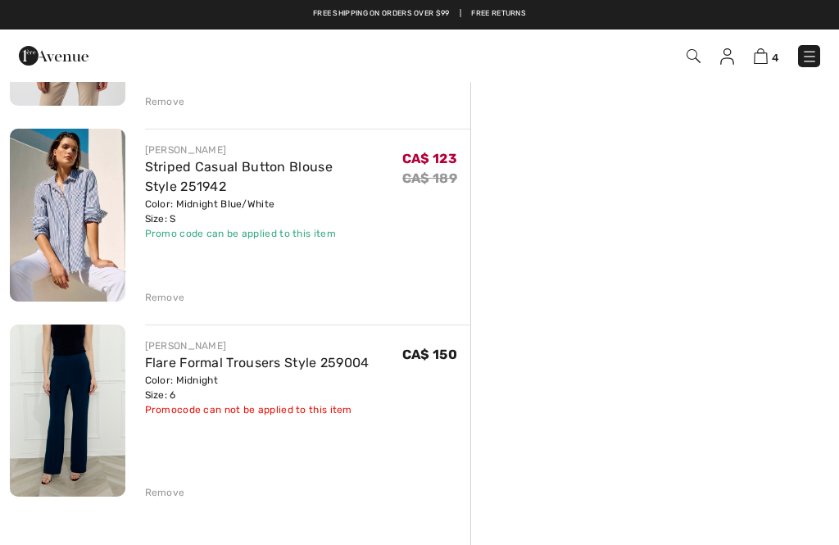
scroll to position [476, 0]
click at [57, 230] on img at bounding box center [68, 216] width 116 height 173
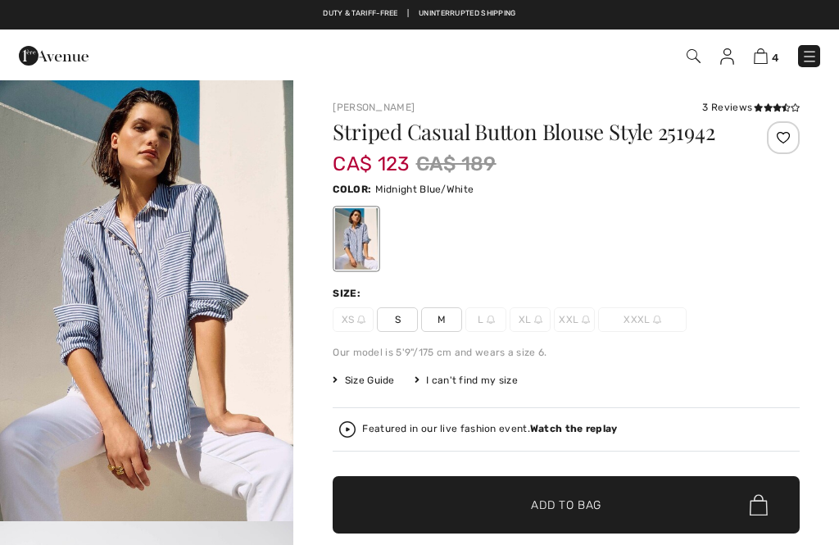
checkbox input "true"
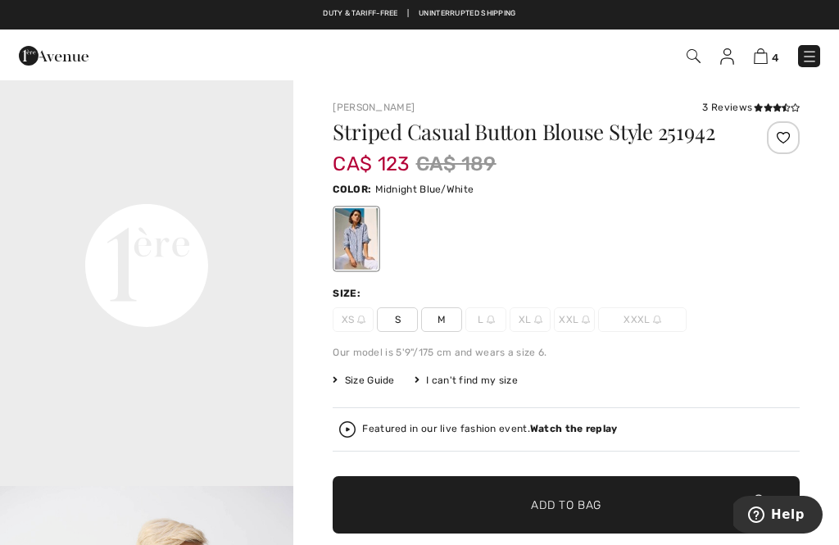
scroll to position [910, 0]
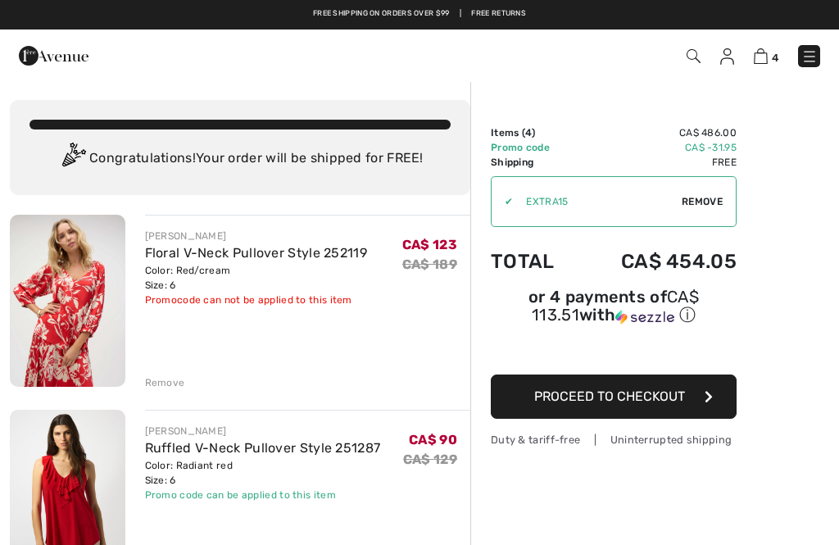
click at [65, 298] on img at bounding box center [68, 301] width 116 height 172
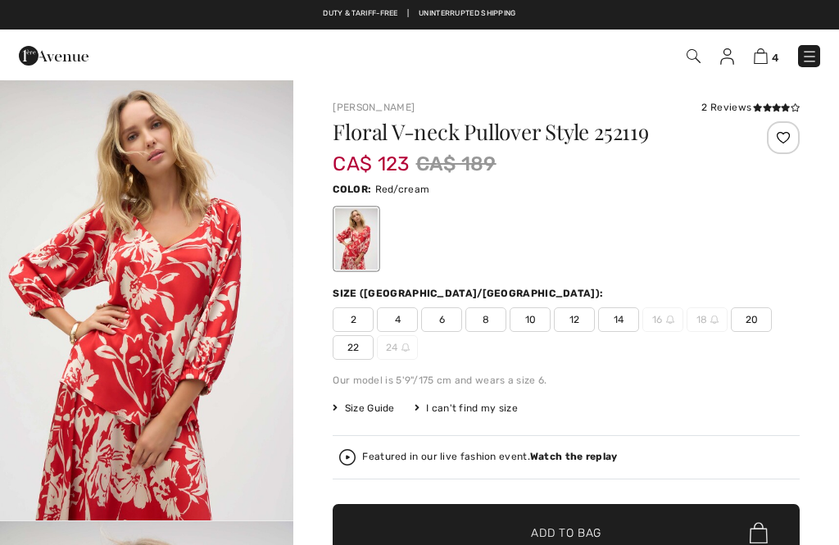
checkbox input "true"
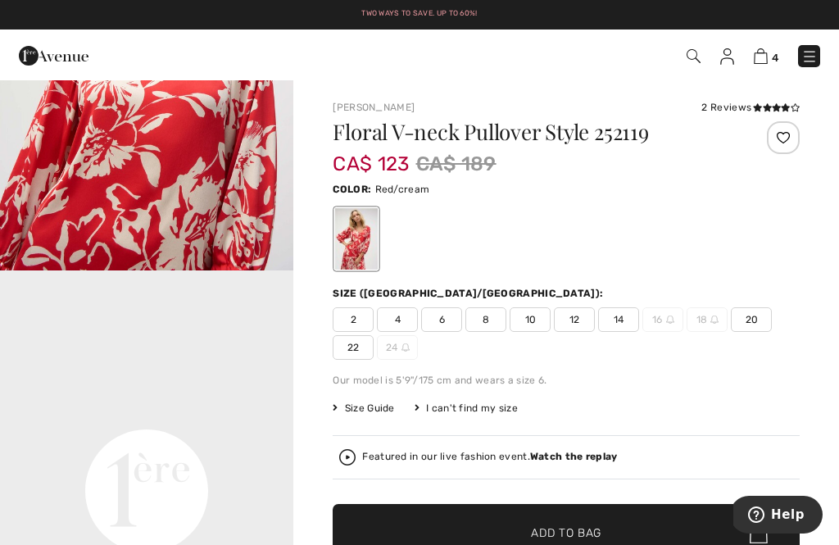
scroll to position [659, 0]
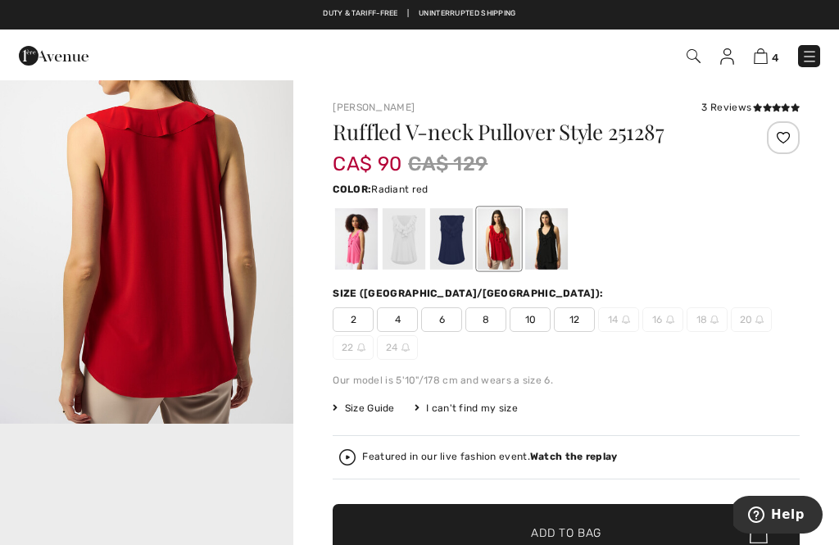
scroll to position [534, 0]
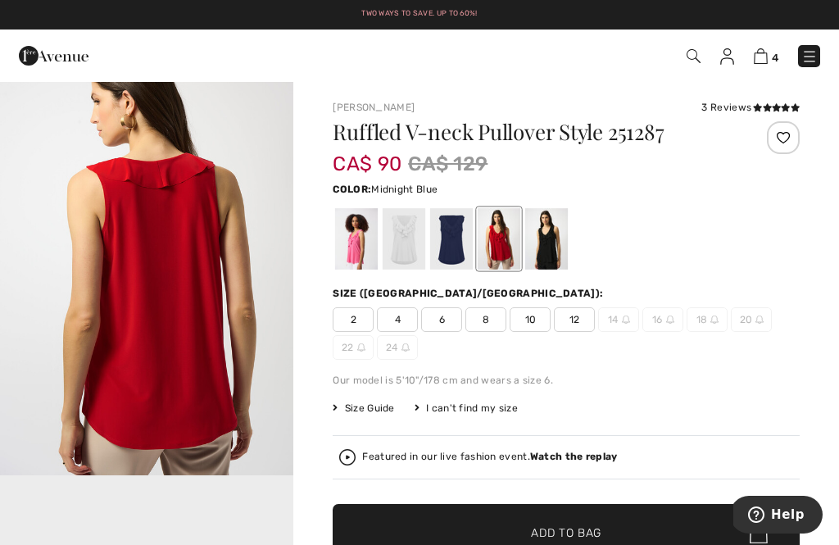
click at [445, 242] on div at bounding box center [451, 238] width 43 height 61
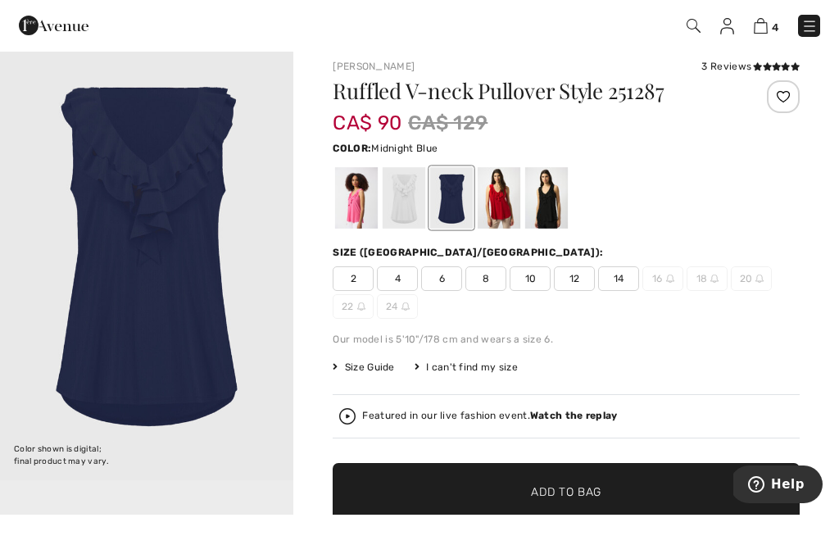
scroll to position [41, 0]
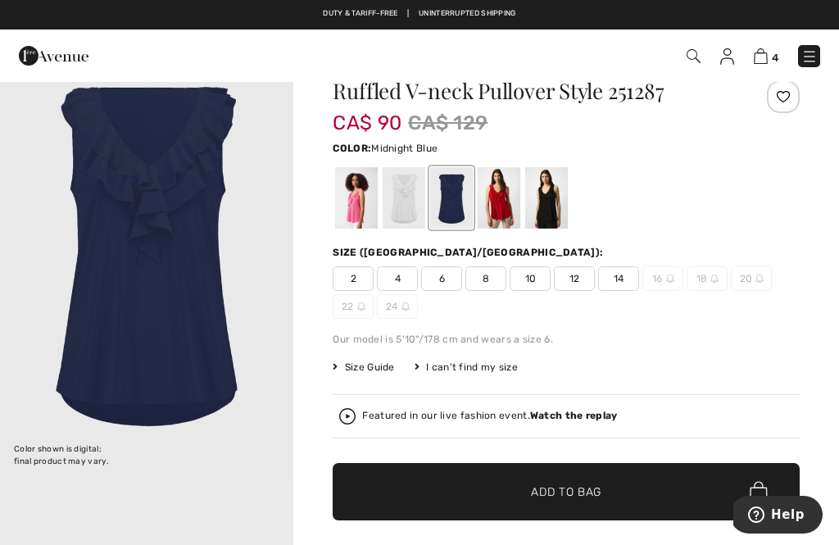
click at [441, 285] on span "6" at bounding box center [441, 278] width 41 height 25
click at [515, 496] on span "✔ Added to Bag" at bounding box center [542, 492] width 100 height 17
click at [808, 54] on img at bounding box center [810, 56] width 16 height 16
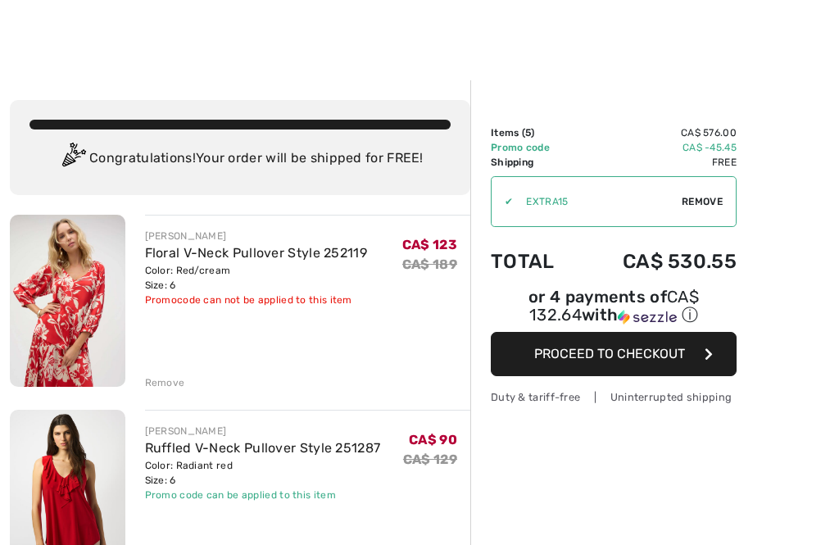
checkbox input "true"
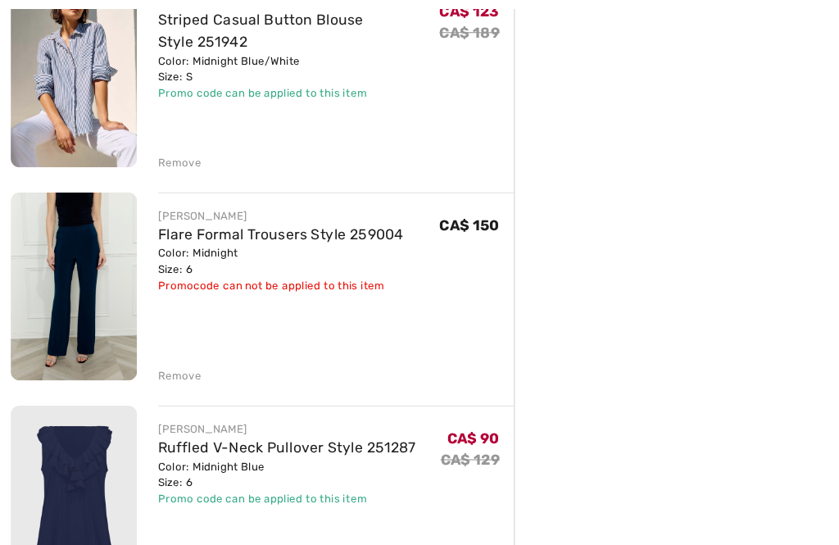
scroll to position [625, 0]
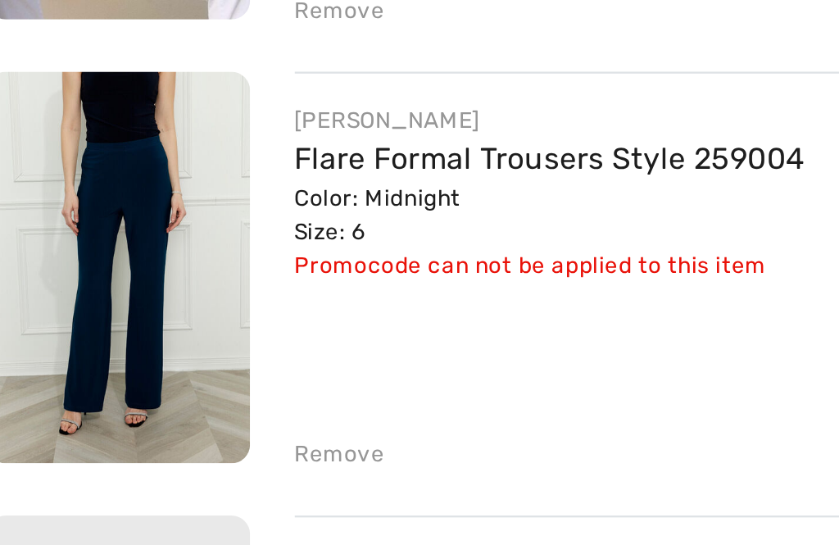
click at [39, 176] on img at bounding box center [68, 262] width 116 height 173
click at [52, 176] on img at bounding box center [68, 262] width 116 height 173
